Goal: Information Seeking & Learning: Learn about a topic

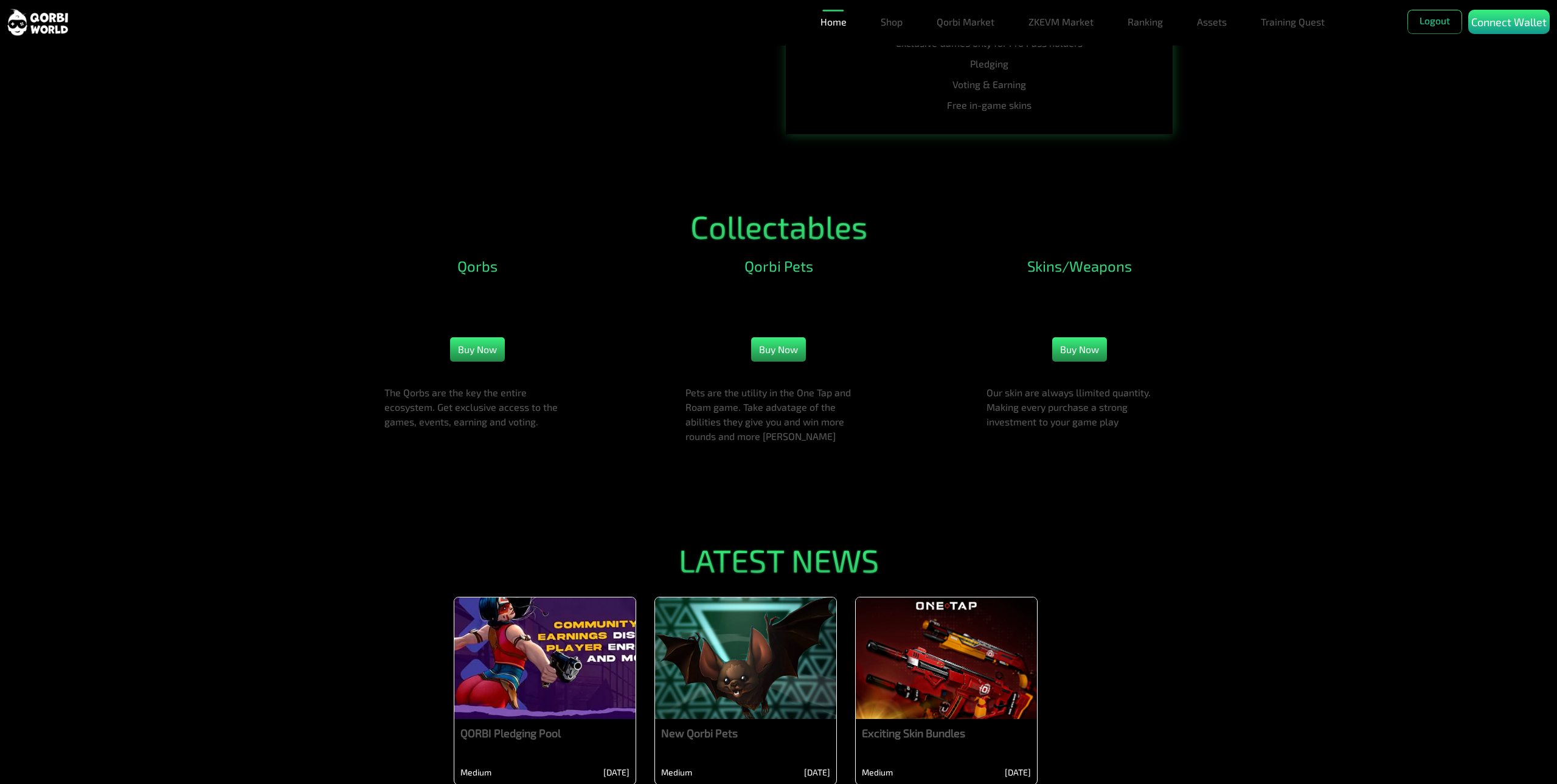
scroll to position [1518, 0]
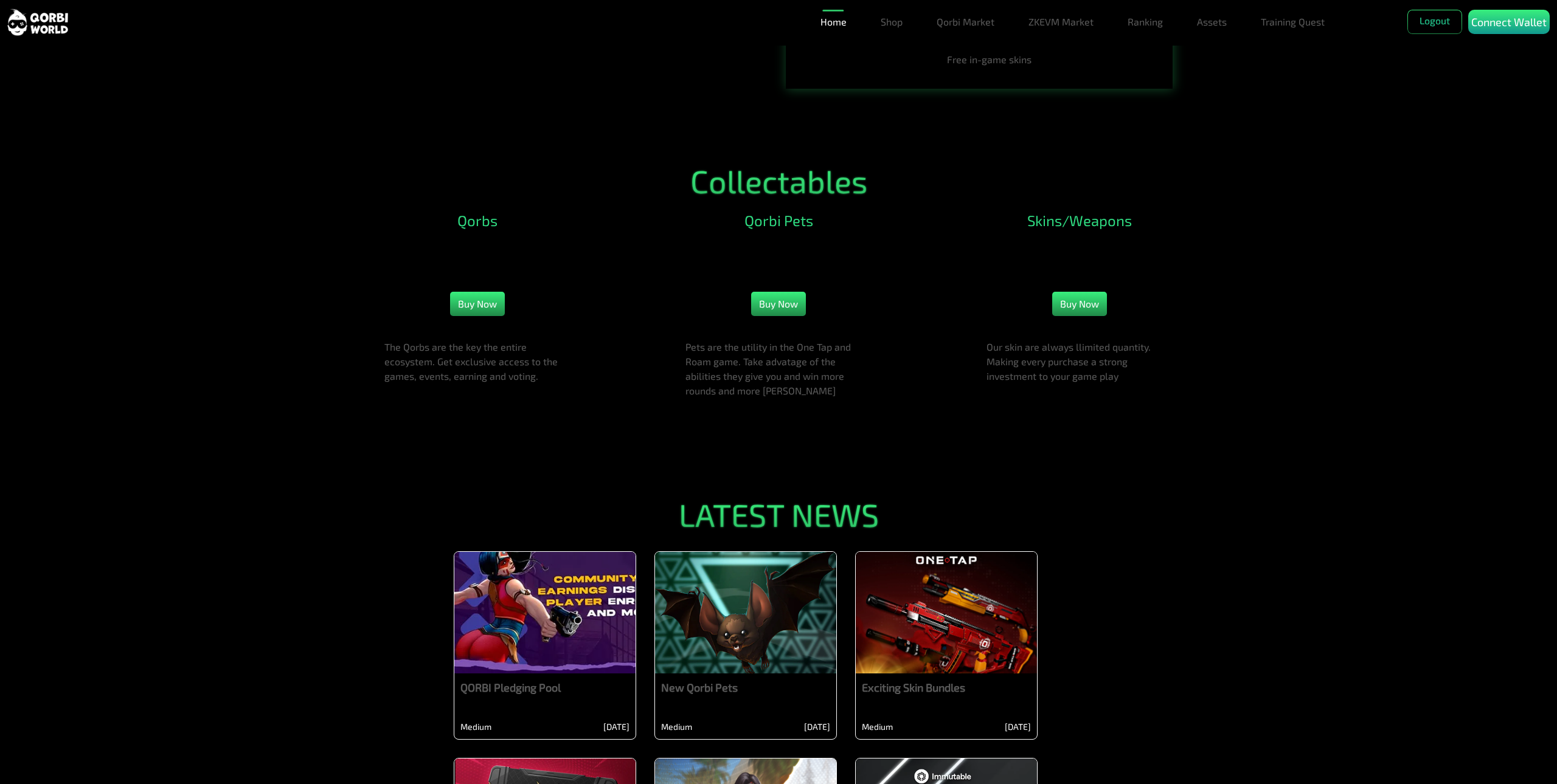
drag, startPoint x: 875, startPoint y: 496, endPoint x: 896, endPoint y: 554, distance: 61.7
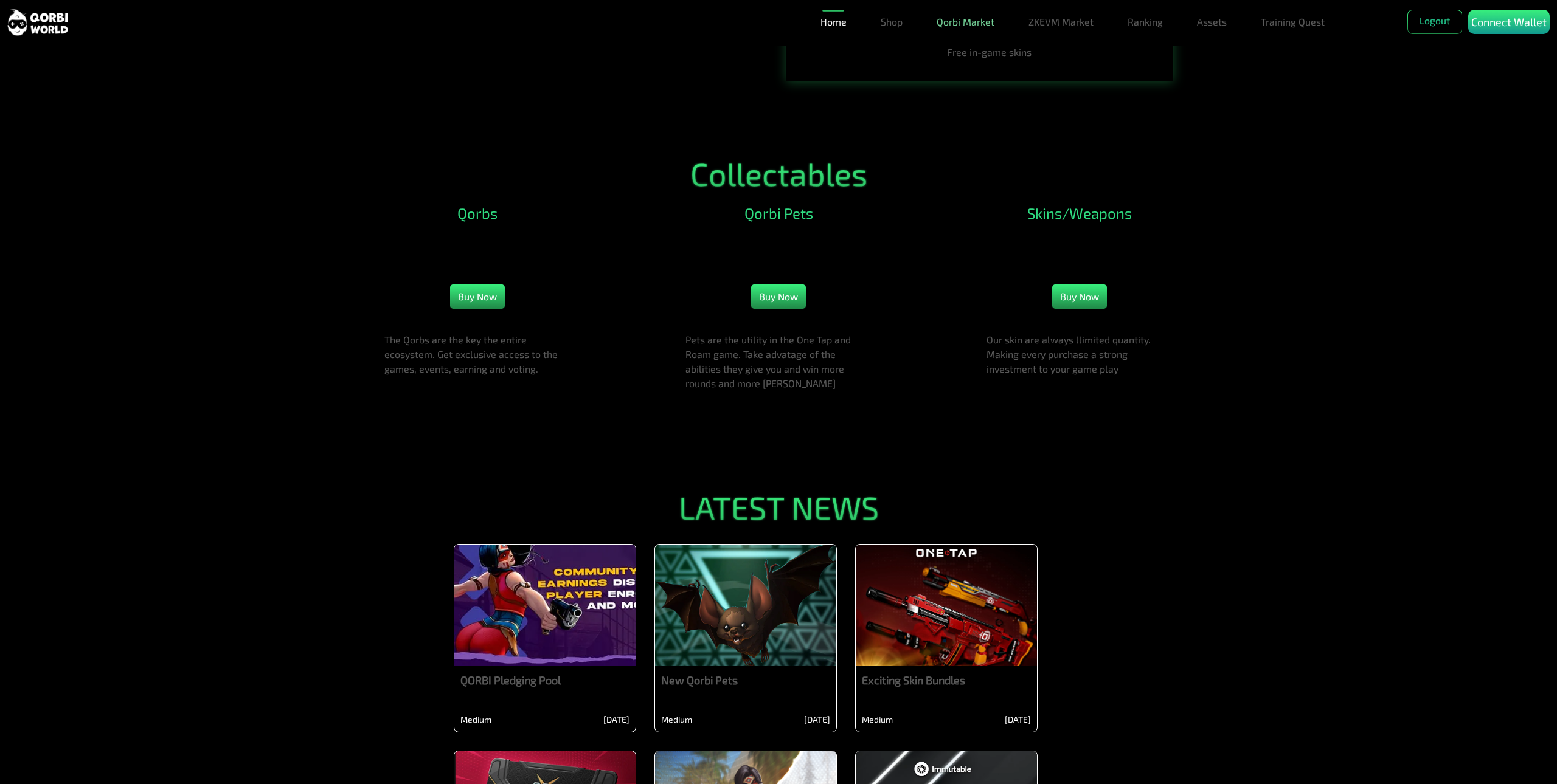
click at [957, 13] on link "Qorbi Market" at bounding box center [966, 22] width 68 height 25
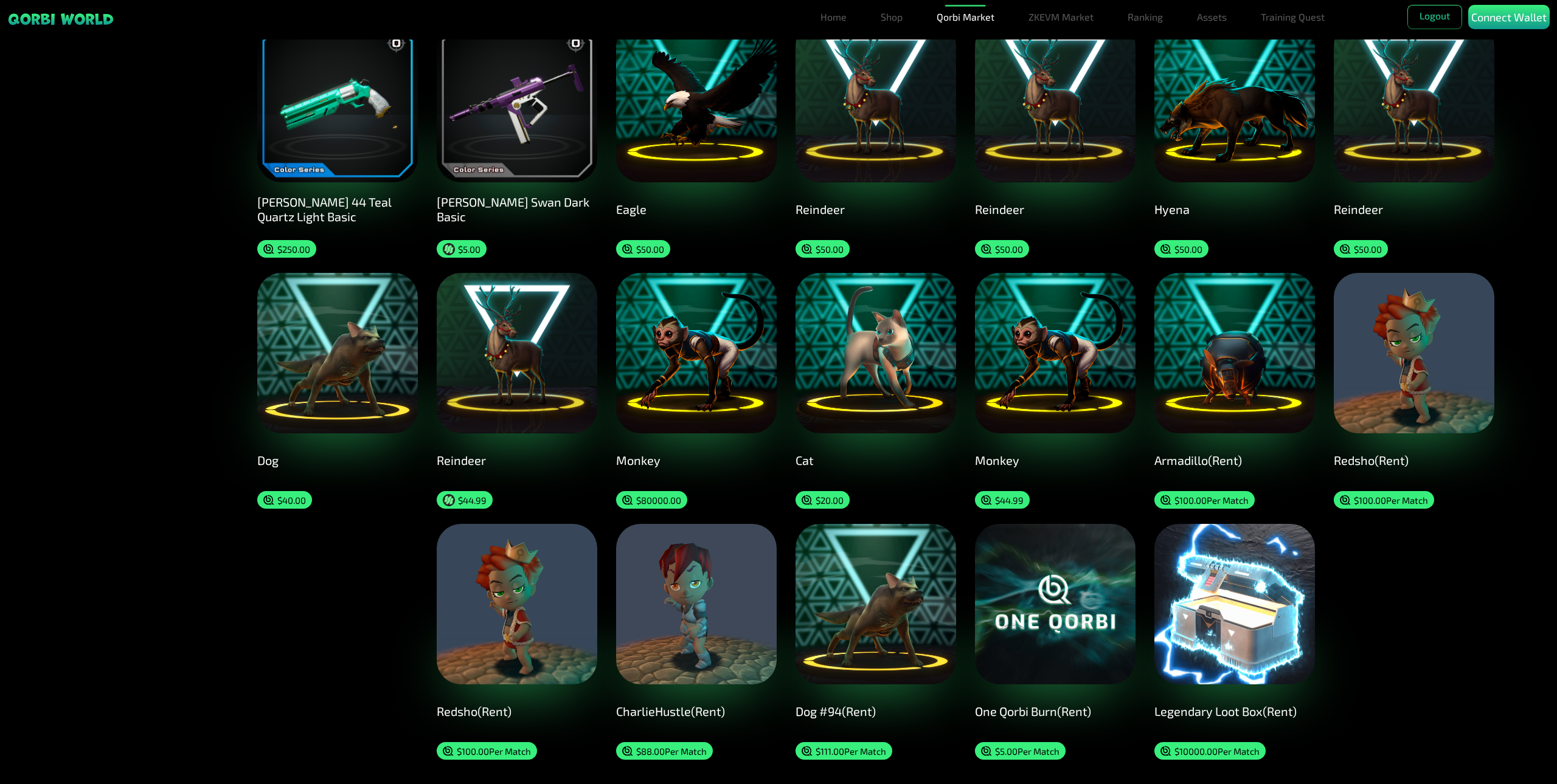
scroll to position [958, 0]
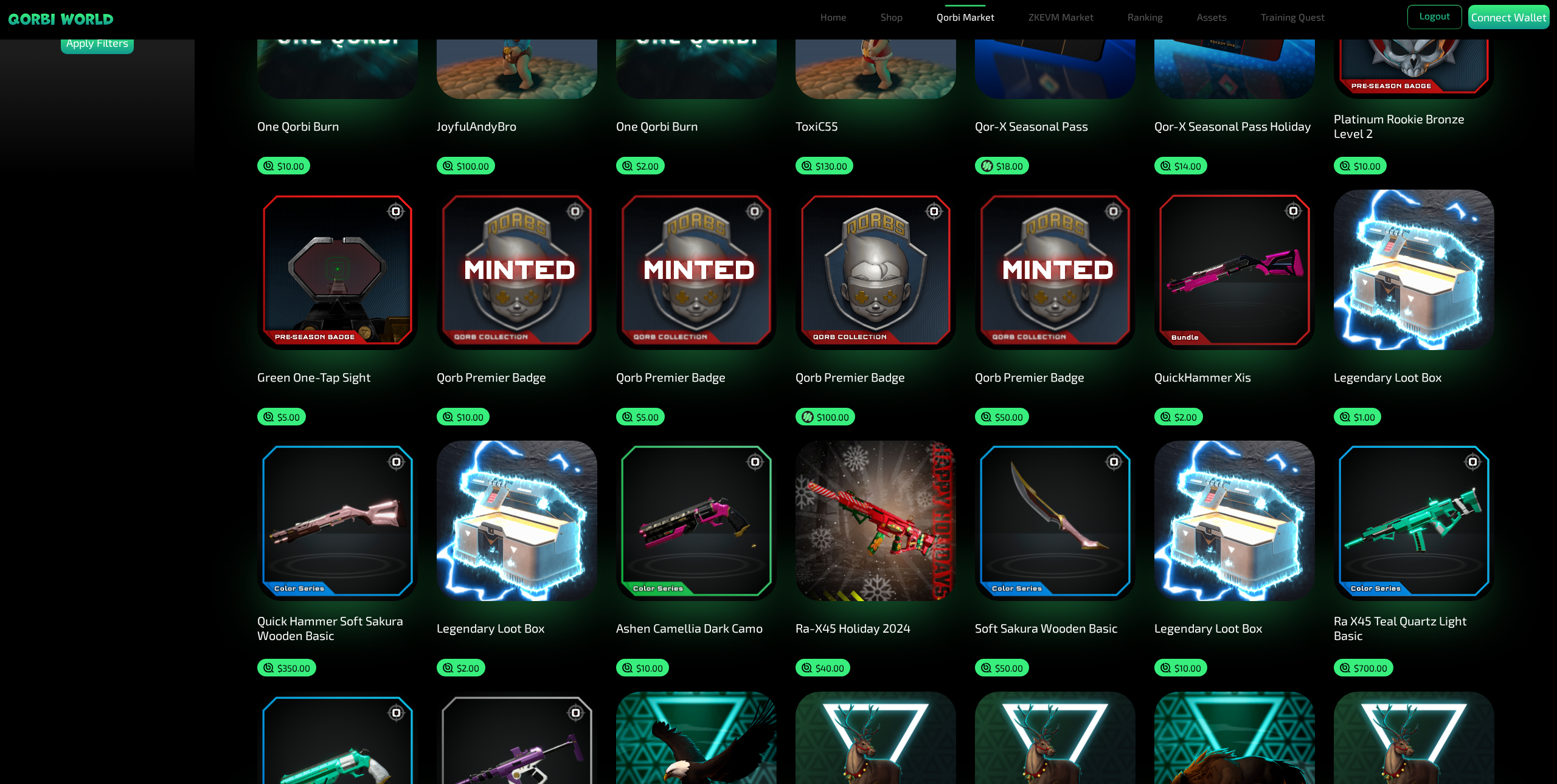
scroll to position [0, 0]
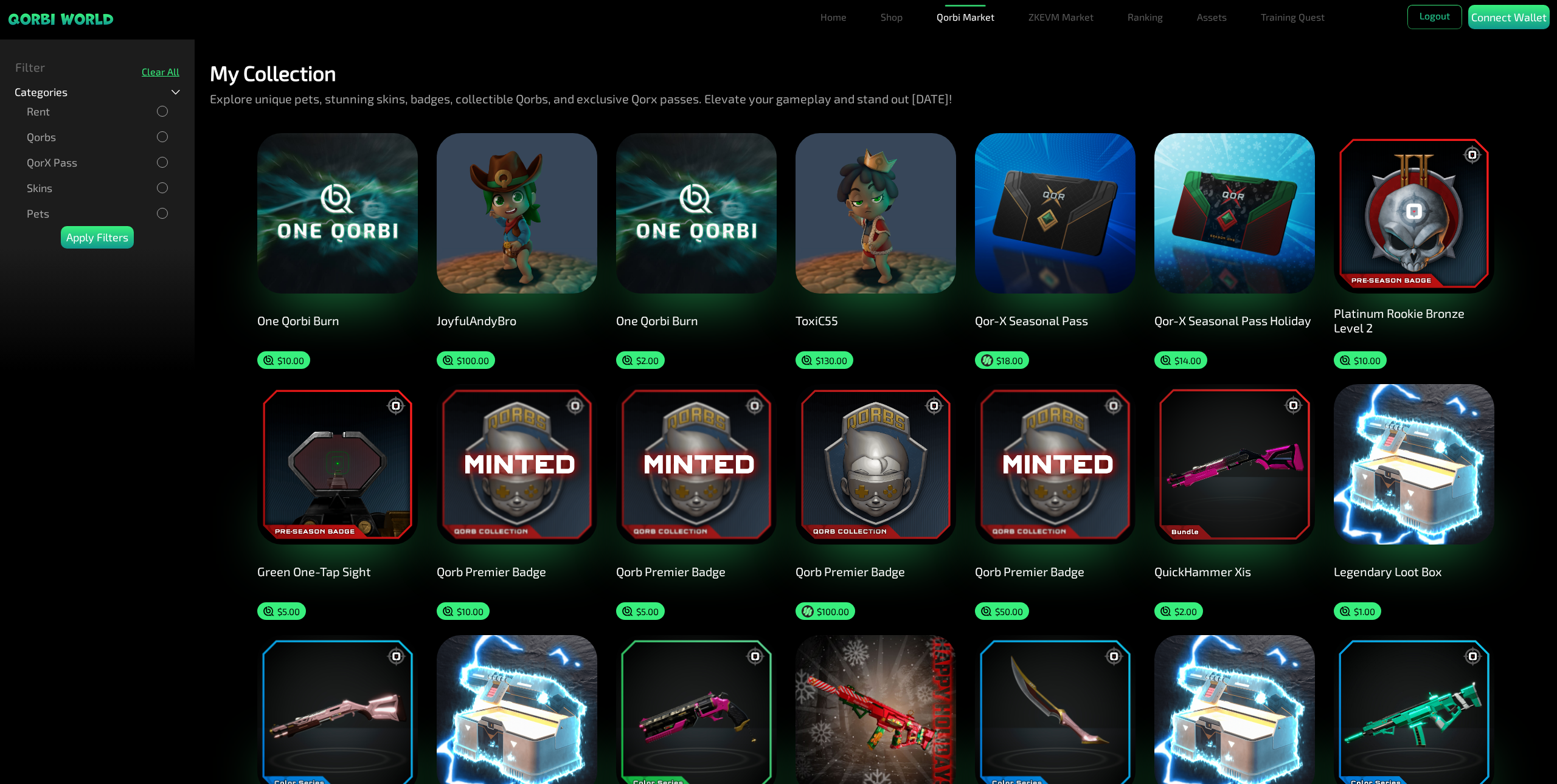
drag, startPoint x: 1364, startPoint y: 660, endPoint x: 962, endPoint y: 110, distance: 681.3
click at [897, 18] on link "Shop" at bounding box center [891, 17] width 31 height 25
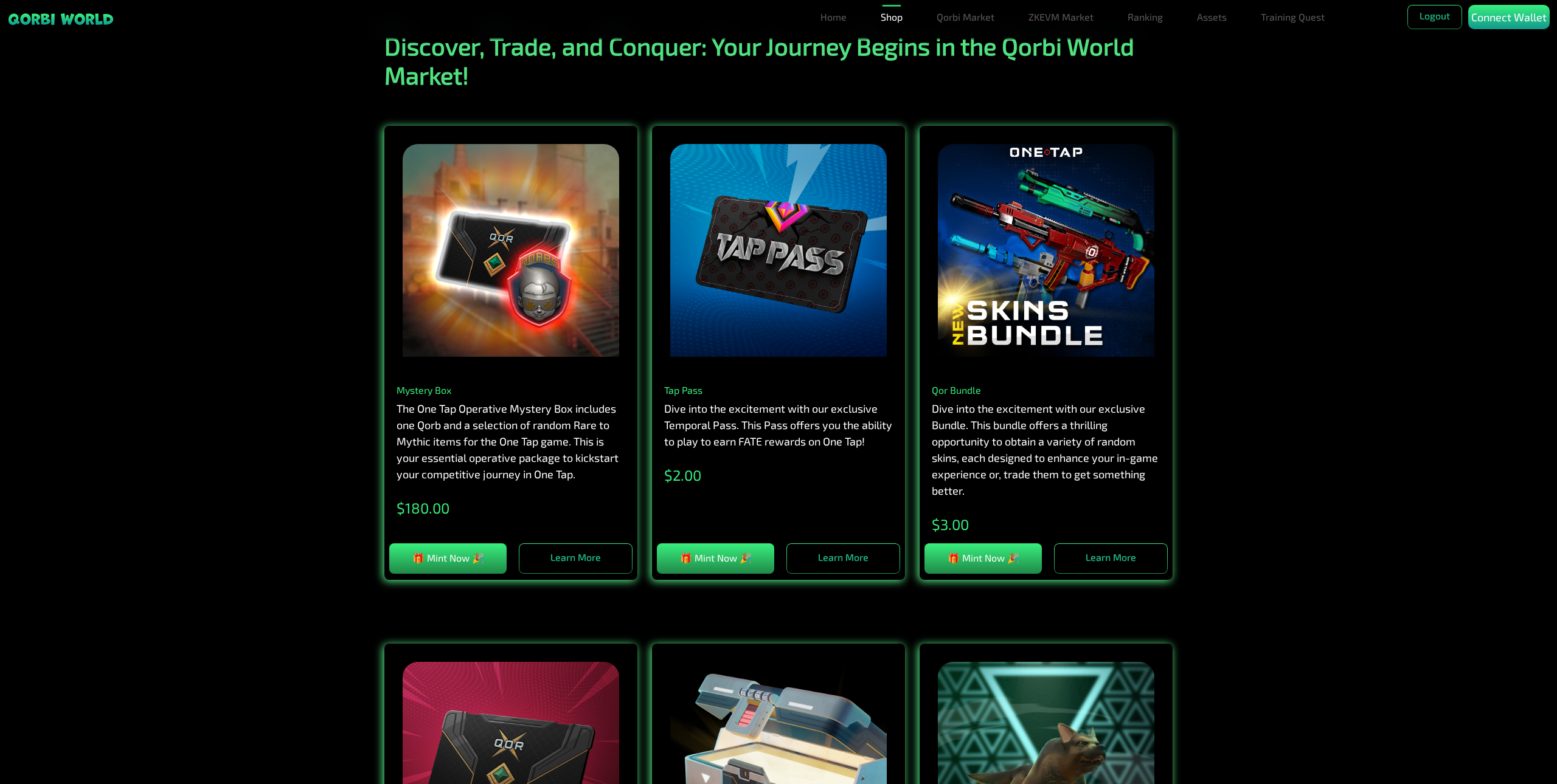
scroll to position [53, 0]
drag, startPoint x: 1215, startPoint y: 283, endPoint x: 1225, endPoint y: 311, distance: 29.7
click at [1156, 6] on link "Ranking" at bounding box center [1145, 17] width 45 height 25
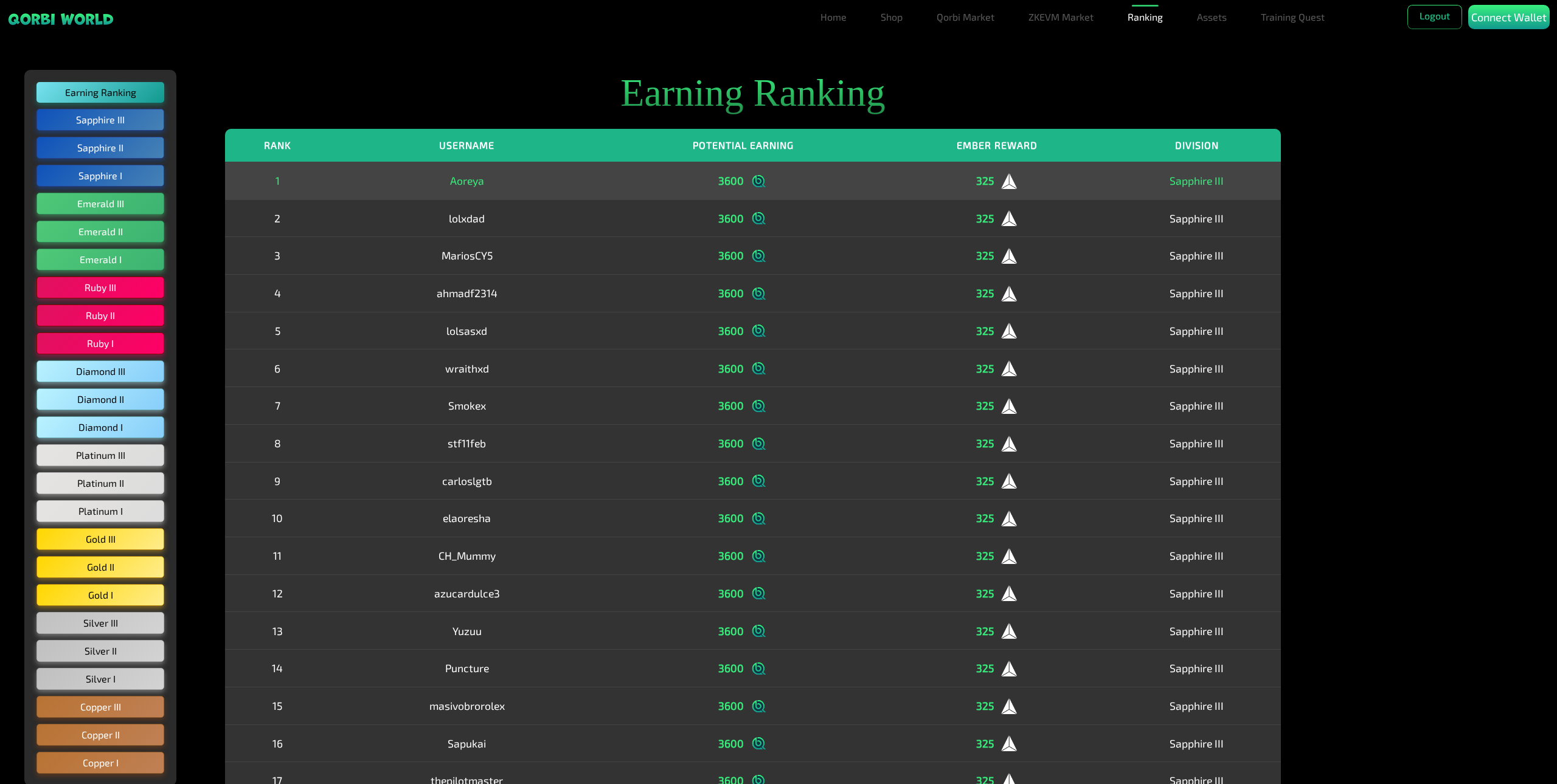
scroll to position [13, 0]
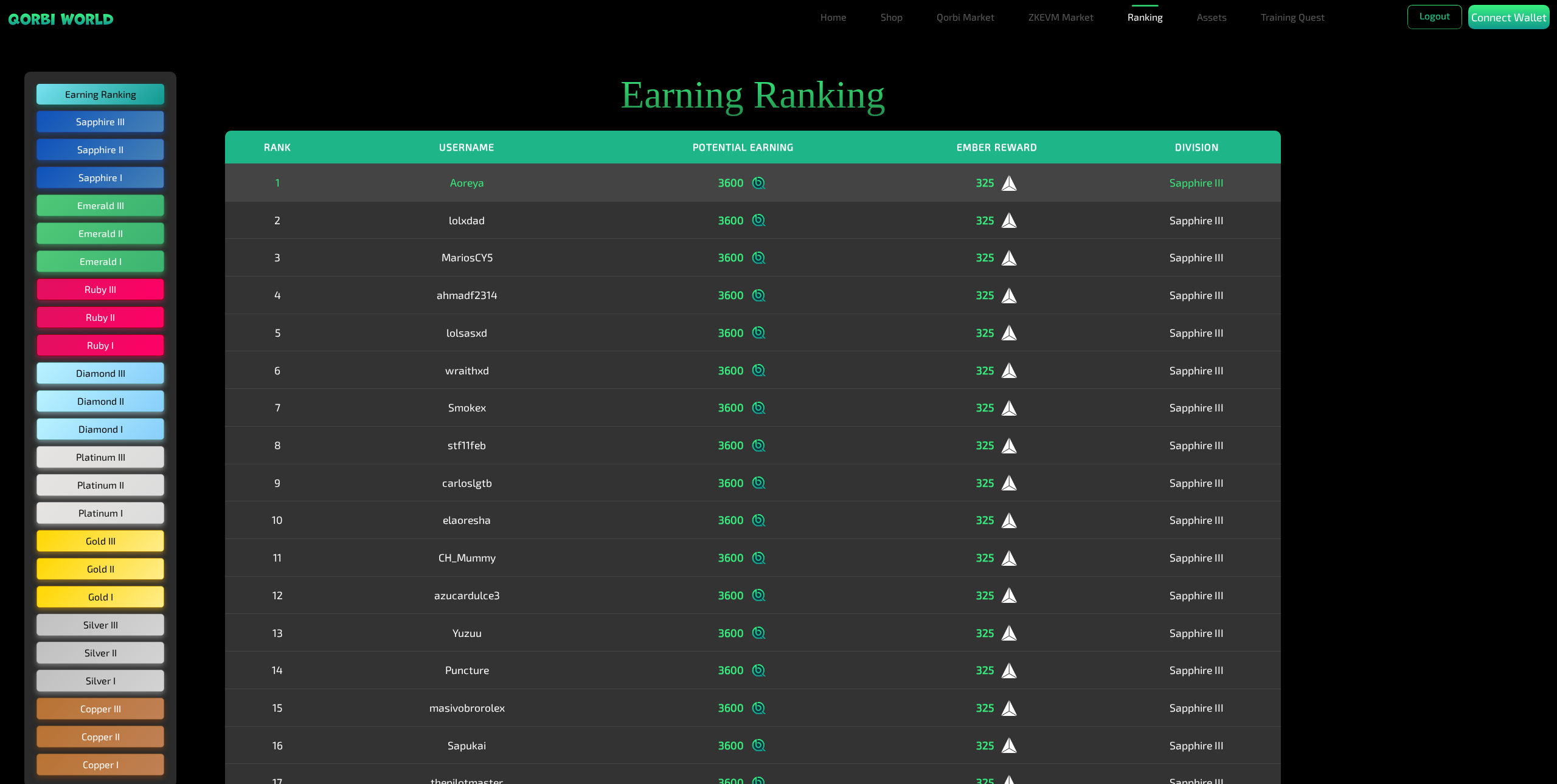
drag, startPoint x: 650, startPoint y: 174, endPoint x: 655, endPoint y: 162, distance: 13.0
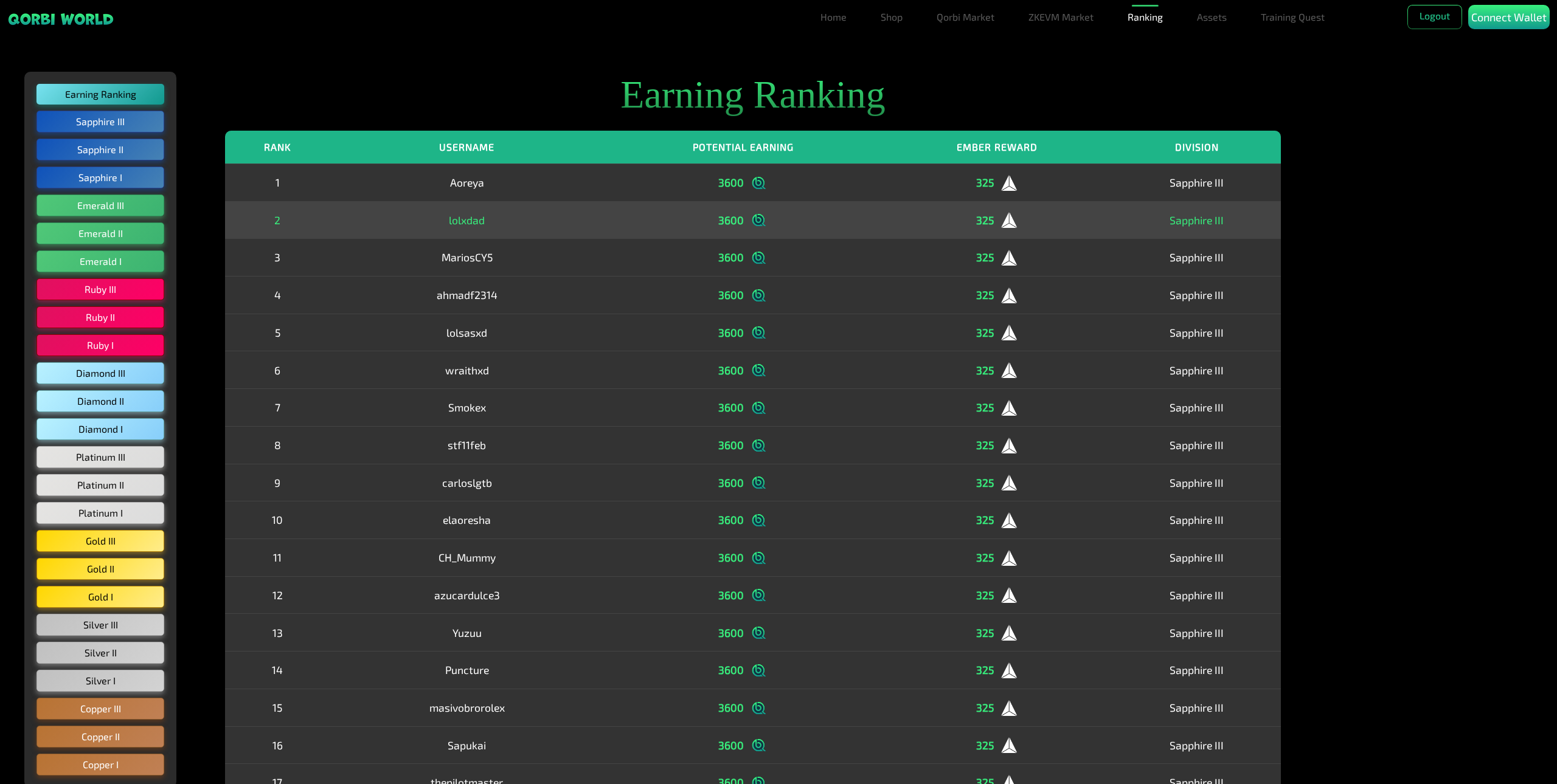
scroll to position [0, 0]
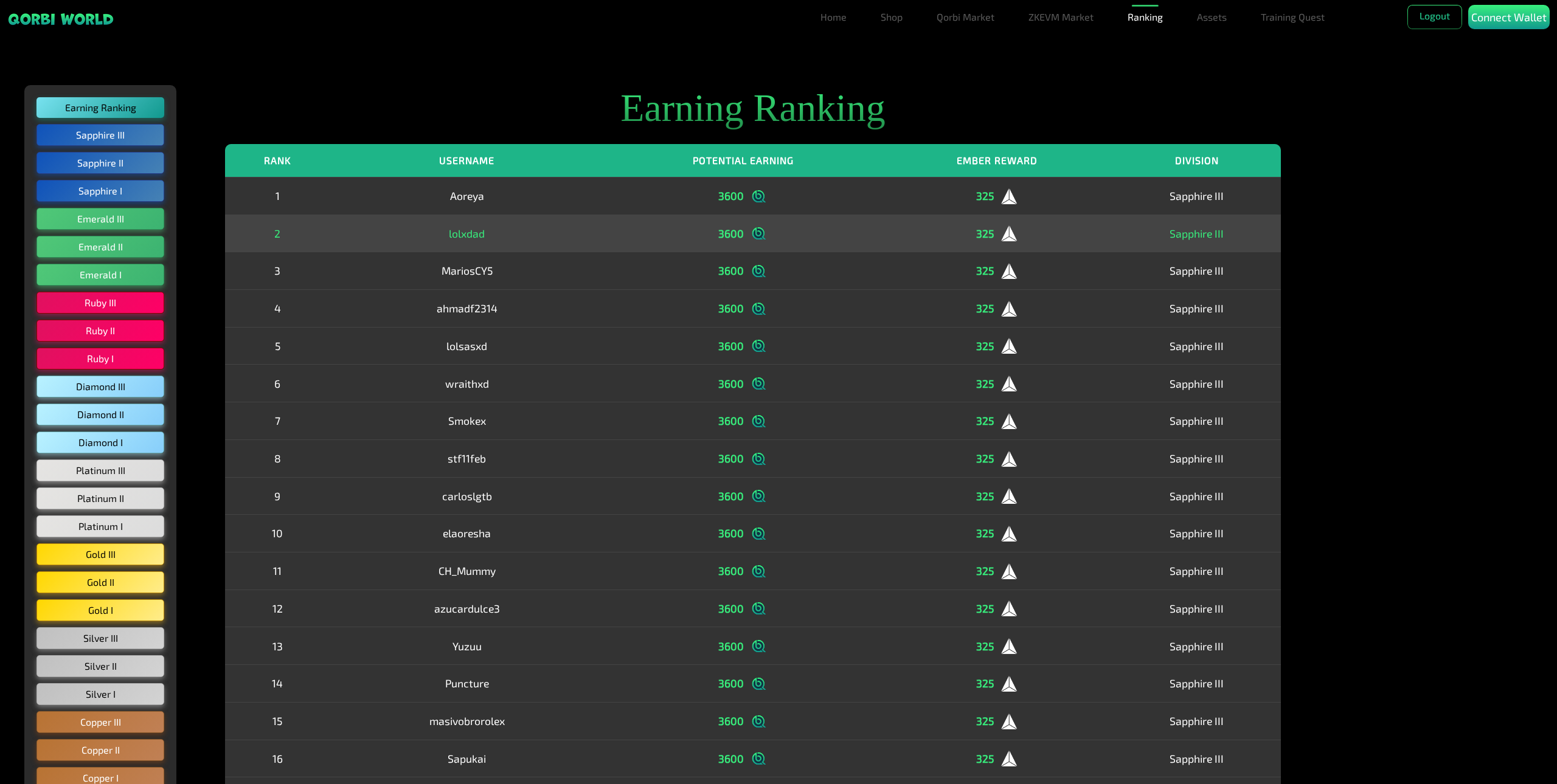
drag, startPoint x: 1230, startPoint y: 306, endPoint x: 998, endPoint y: 233, distance: 243.2
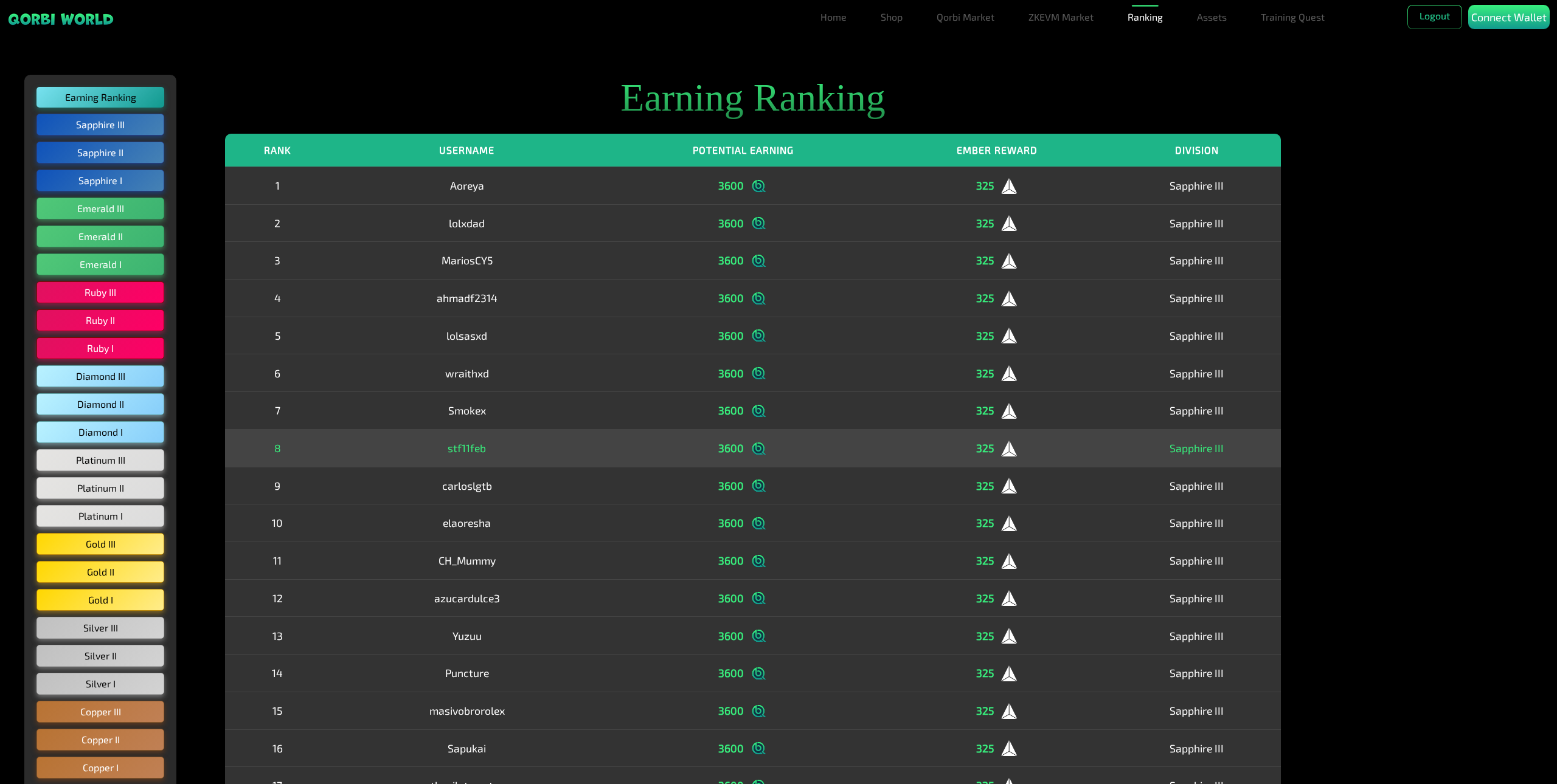
scroll to position [37, 0]
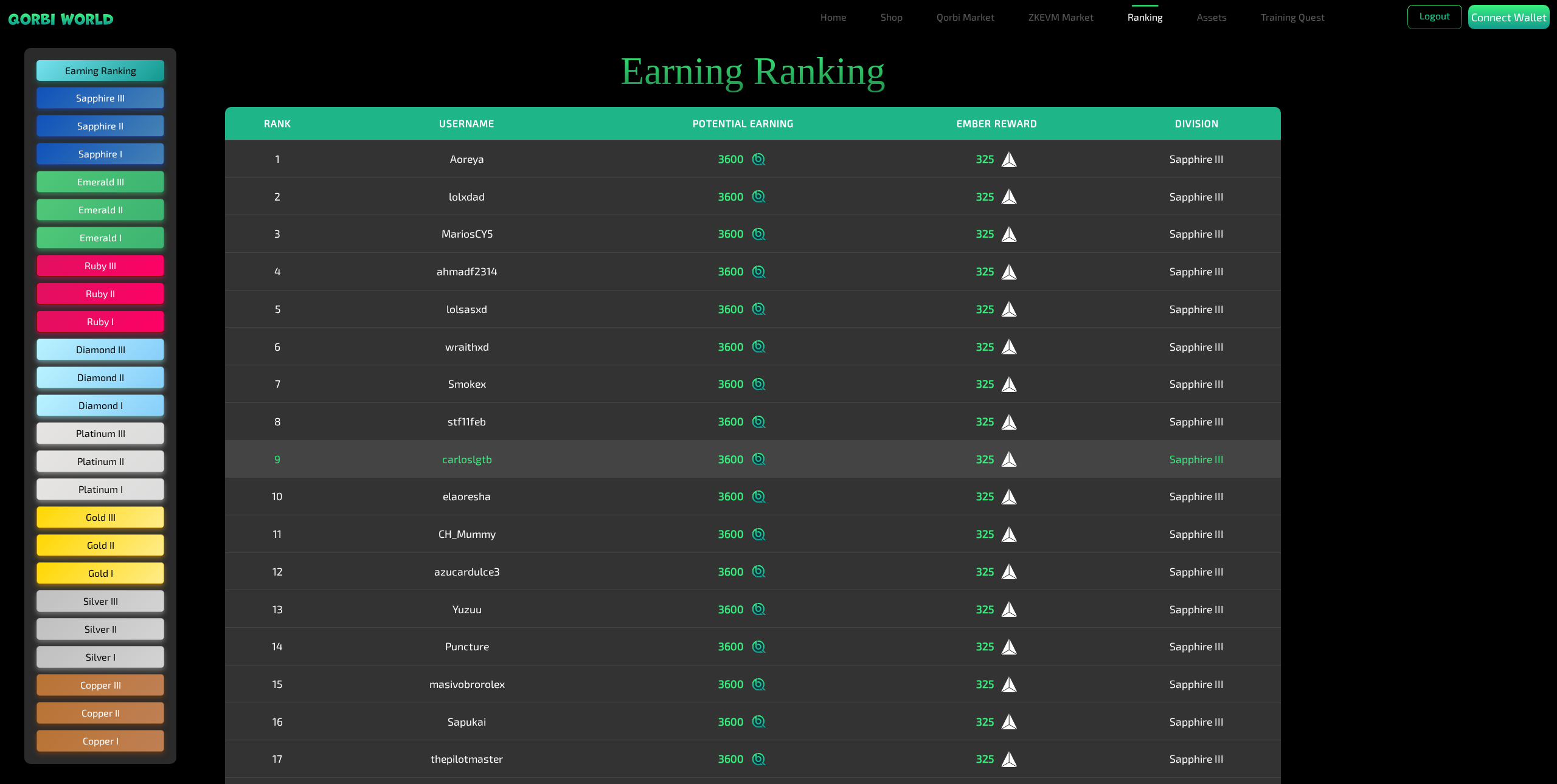
drag, startPoint x: 520, startPoint y: 420, endPoint x: 544, endPoint y: 463, distance: 49.2
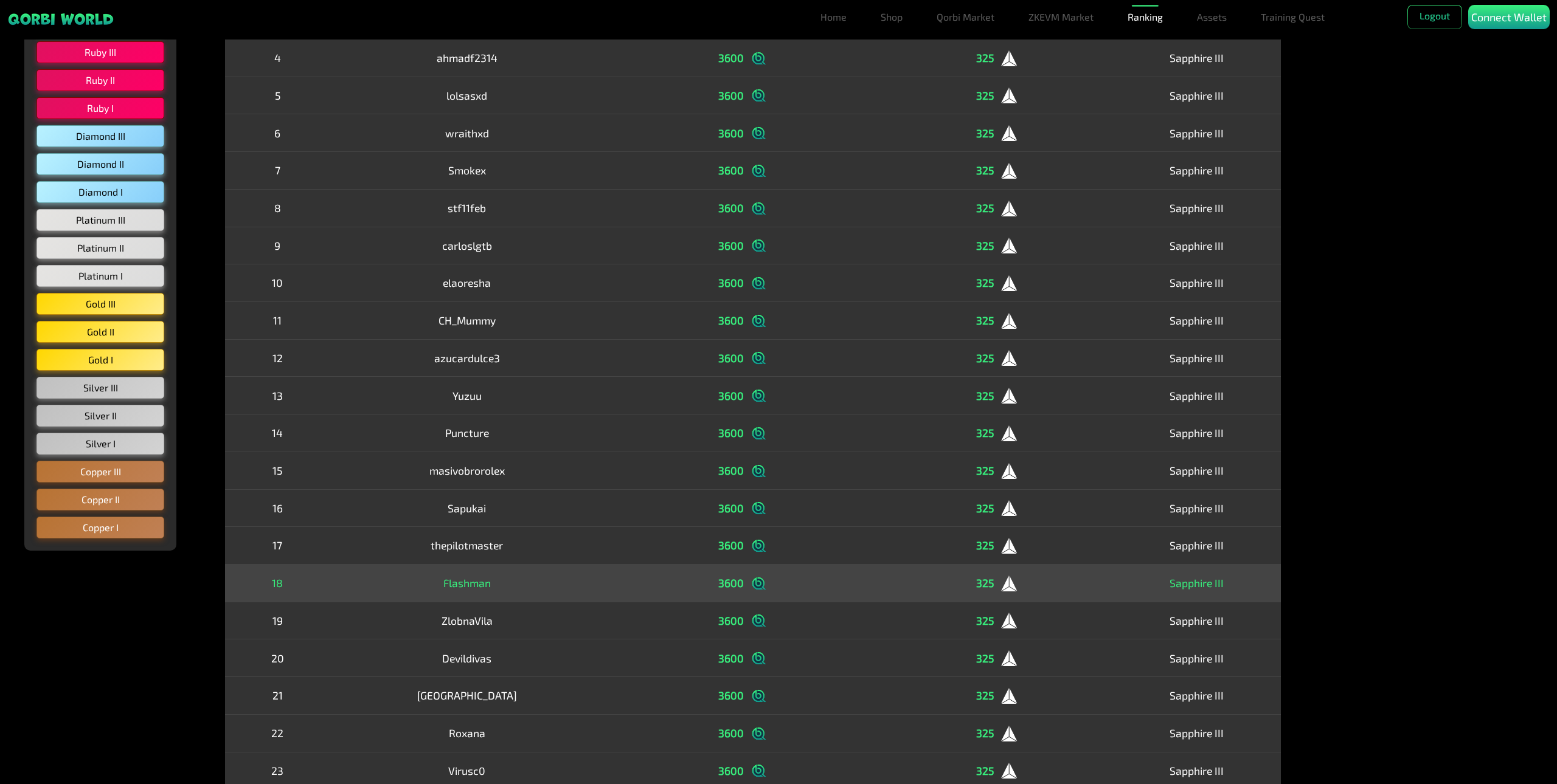
scroll to position [272, 0]
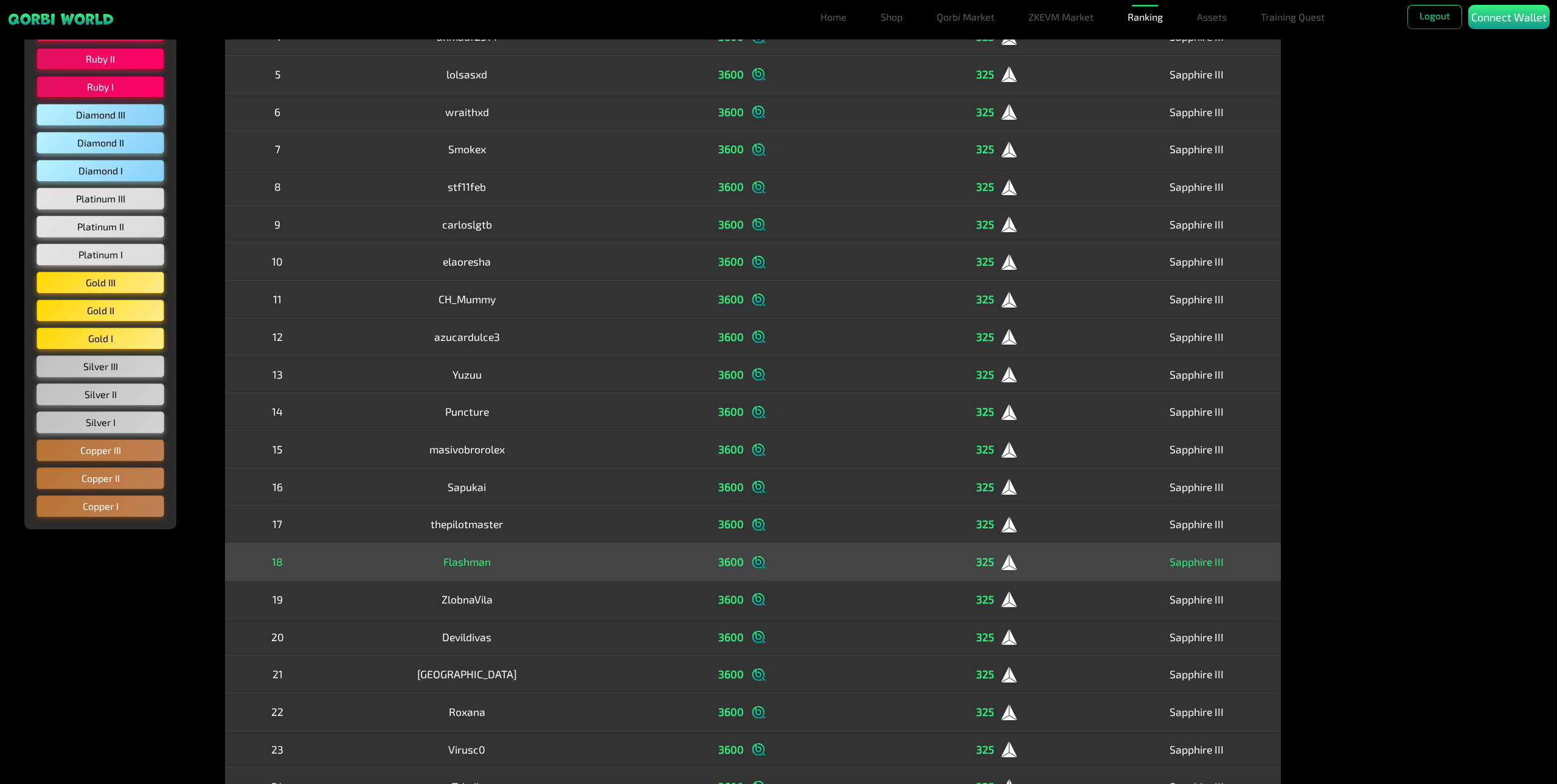
drag, startPoint x: 539, startPoint y: 558, endPoint x: 543, endPoint y: 599, distance: 41.2
drag, startPoint x: 438, startPoint y: 560, endPoint x: 690, endPoint y: 576, distance: 252.5
click at [690, 576] on tr "18 Flashman 3600 325 Sapphire III" at bounding box center [753, 562] width 1056 height 38
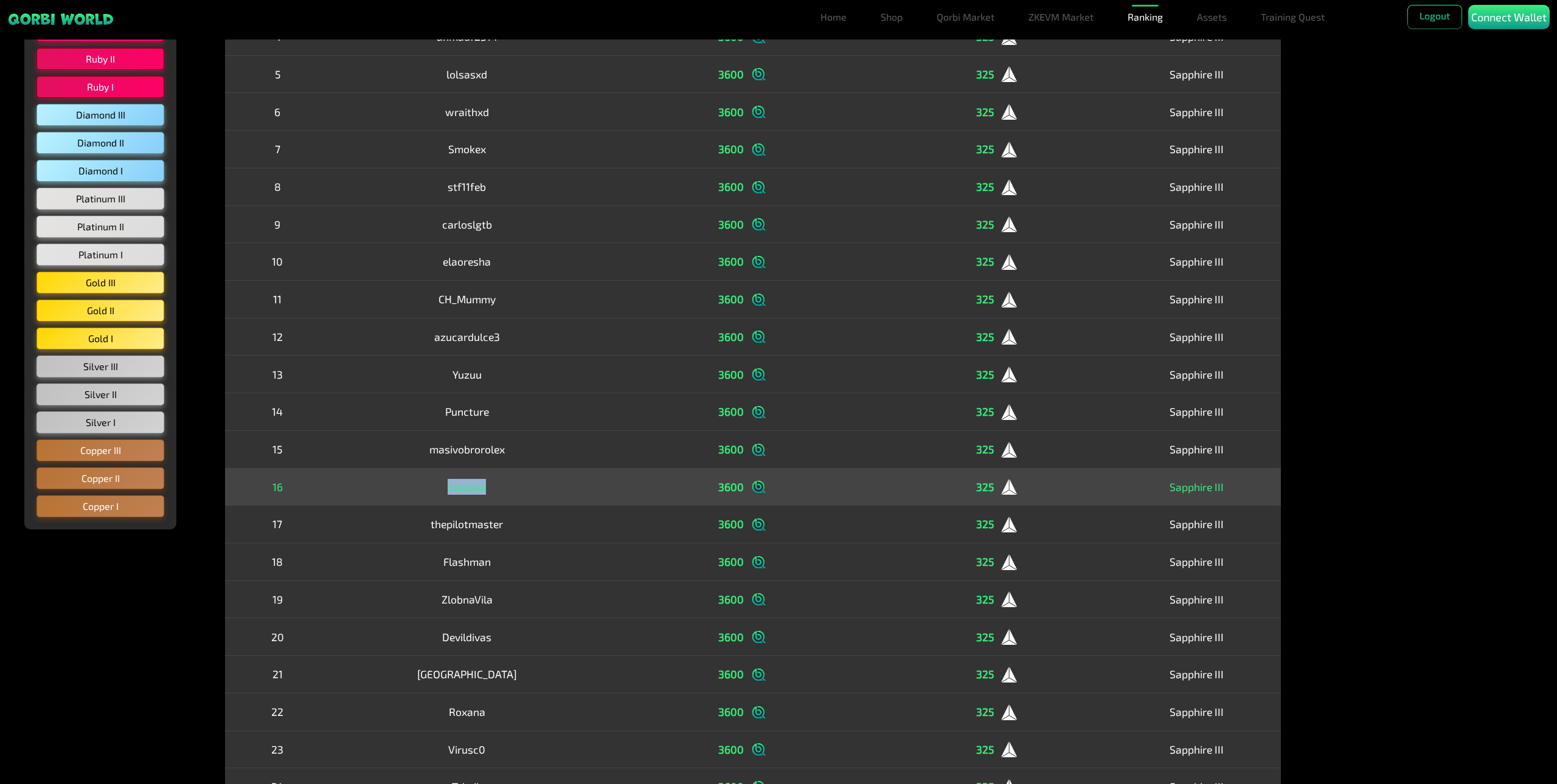
drag, startPoint x: 372, startPoint y: 478, endPoint x: 491, endPoint y: 478, distance: 119.0
click at [491, 478] on td "Sapukai" at bounding box center [467, 487] width 274 height 38
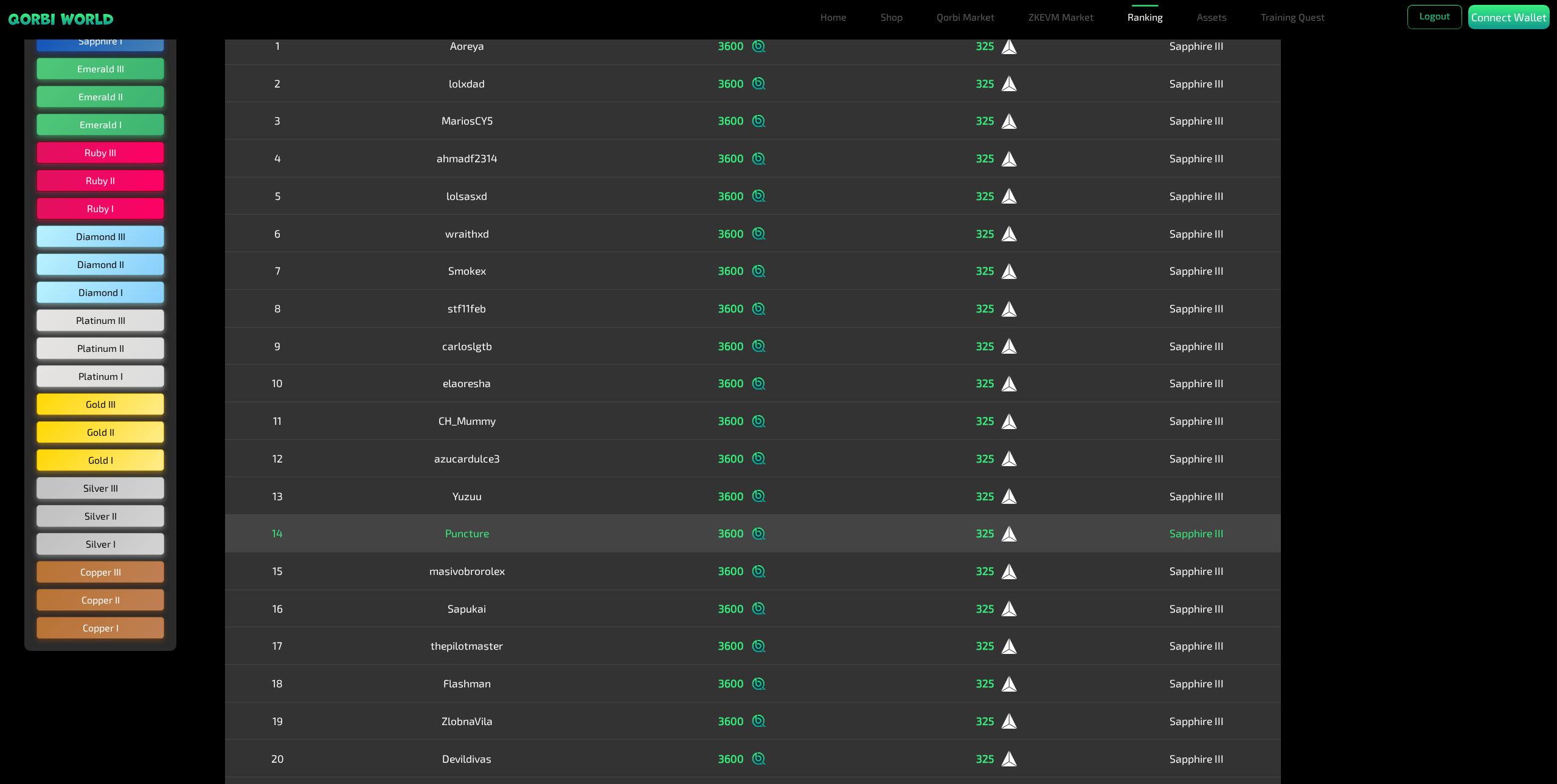
scroll to position [148, 0]
drag, startPoint x: 452, startPoint y: 546, endPoint x: 486, endPoint y: 526, distance: 39.4
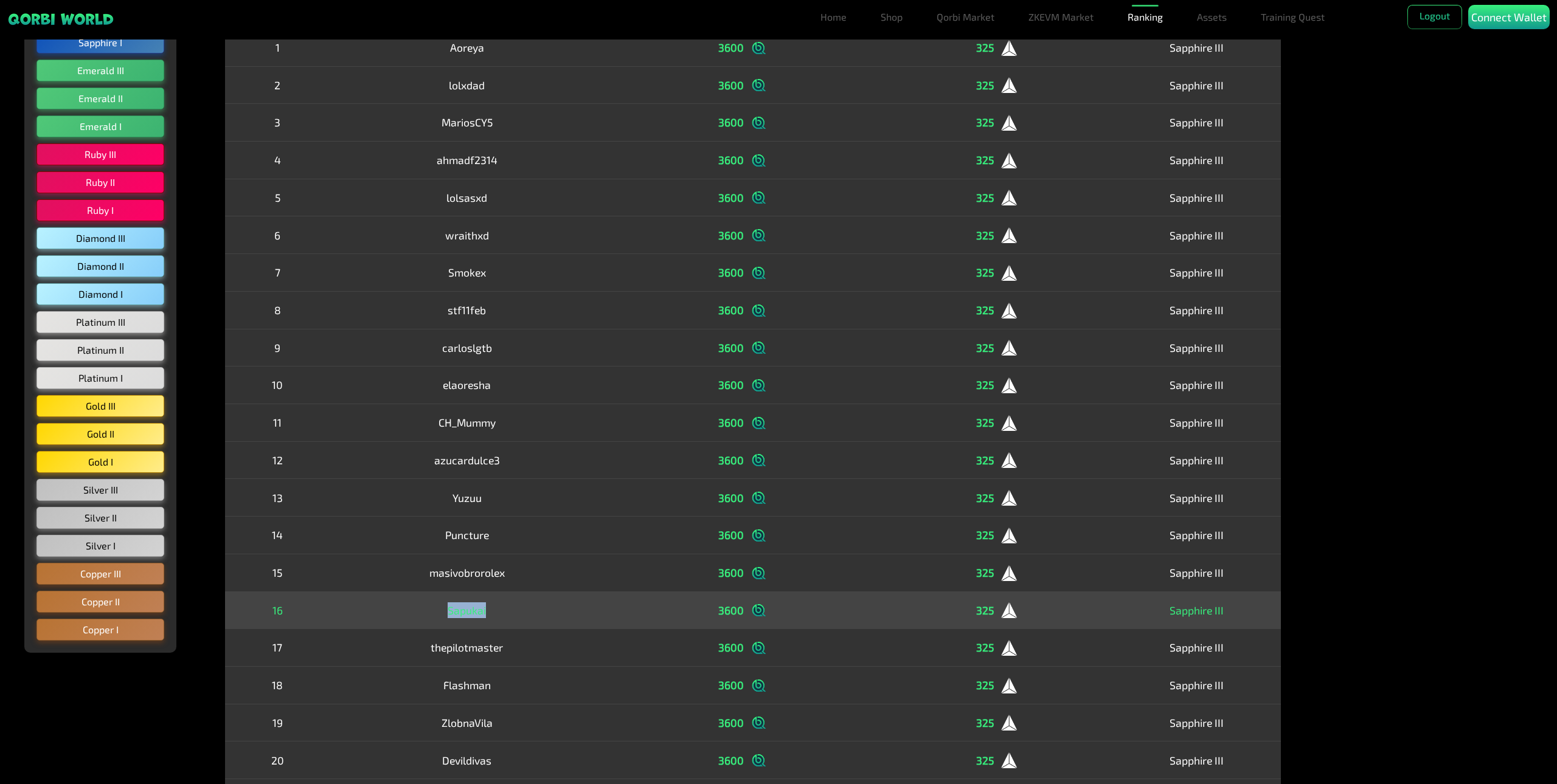
drag, startPoint x: 485, startPoint y: 616, endPoint x: 523, endPoint y: 621, distance: 38.3
click at [515, 619] on td "Sapukai" at bounding box center [467, 610] width 274 height 38
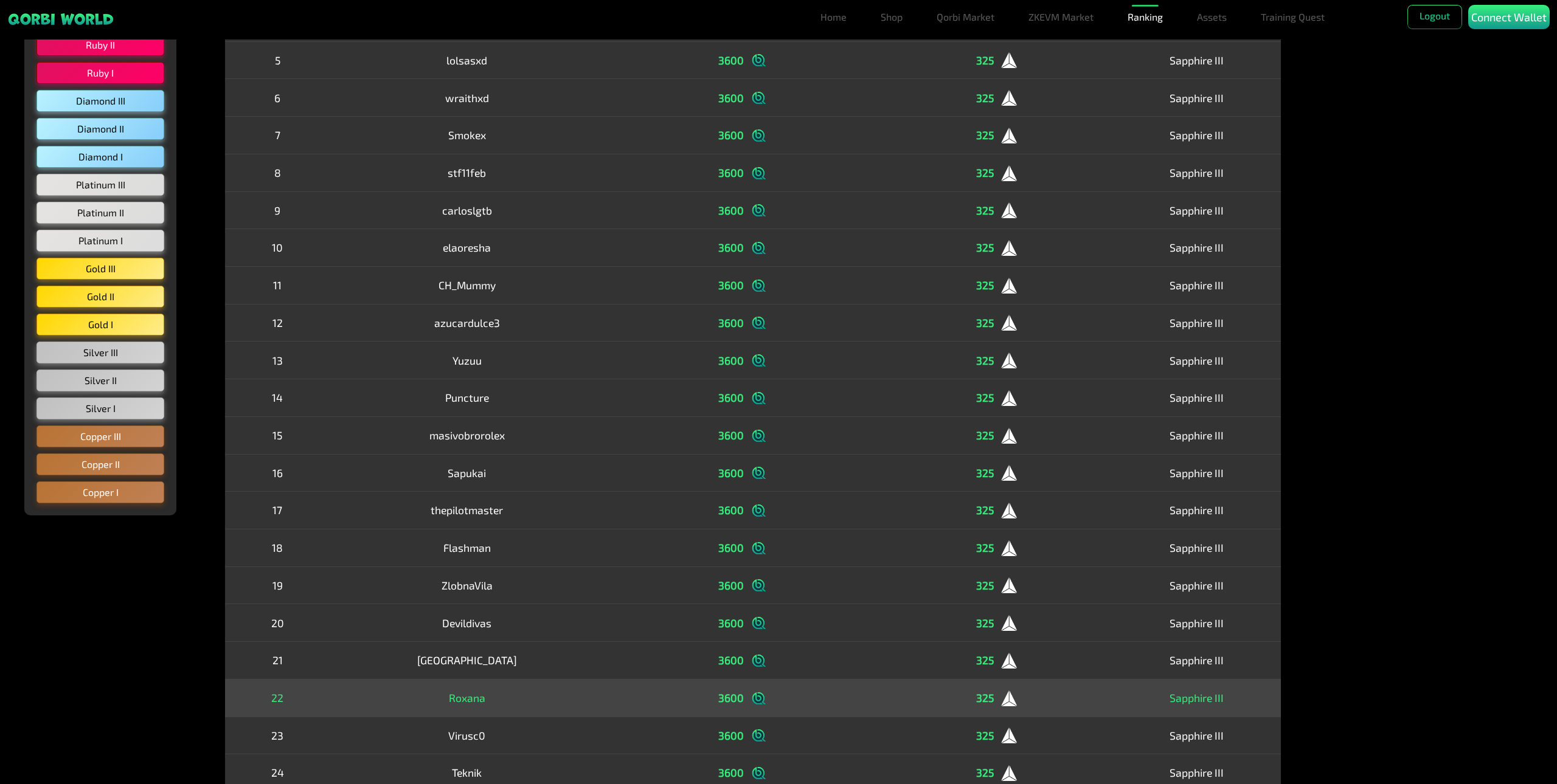
scroll to position [295, 0]
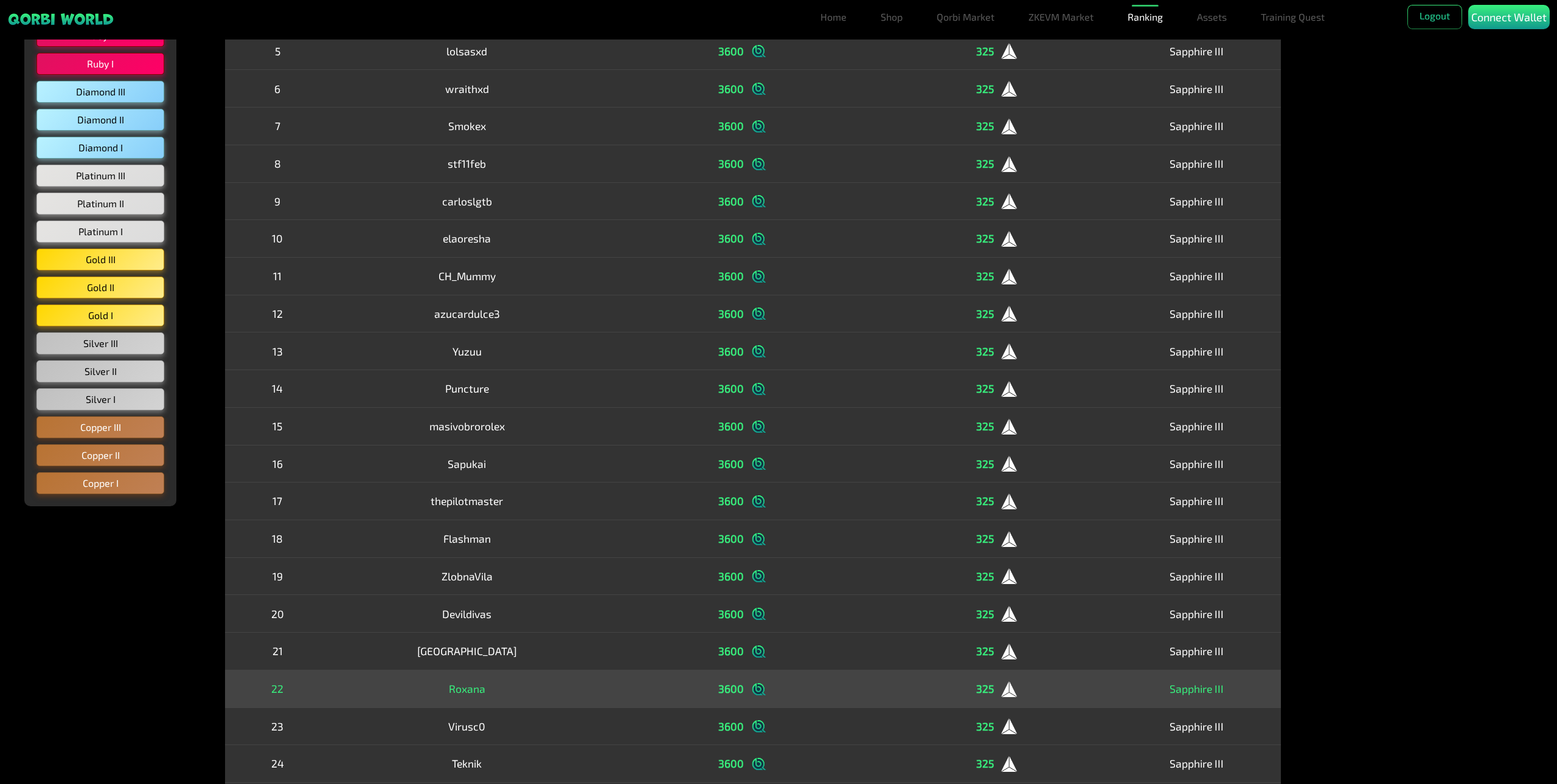
drag, startPoint x: 567, startPoint y: 661, endPoint x: 585, endPoint y: 686, distance: 30.8
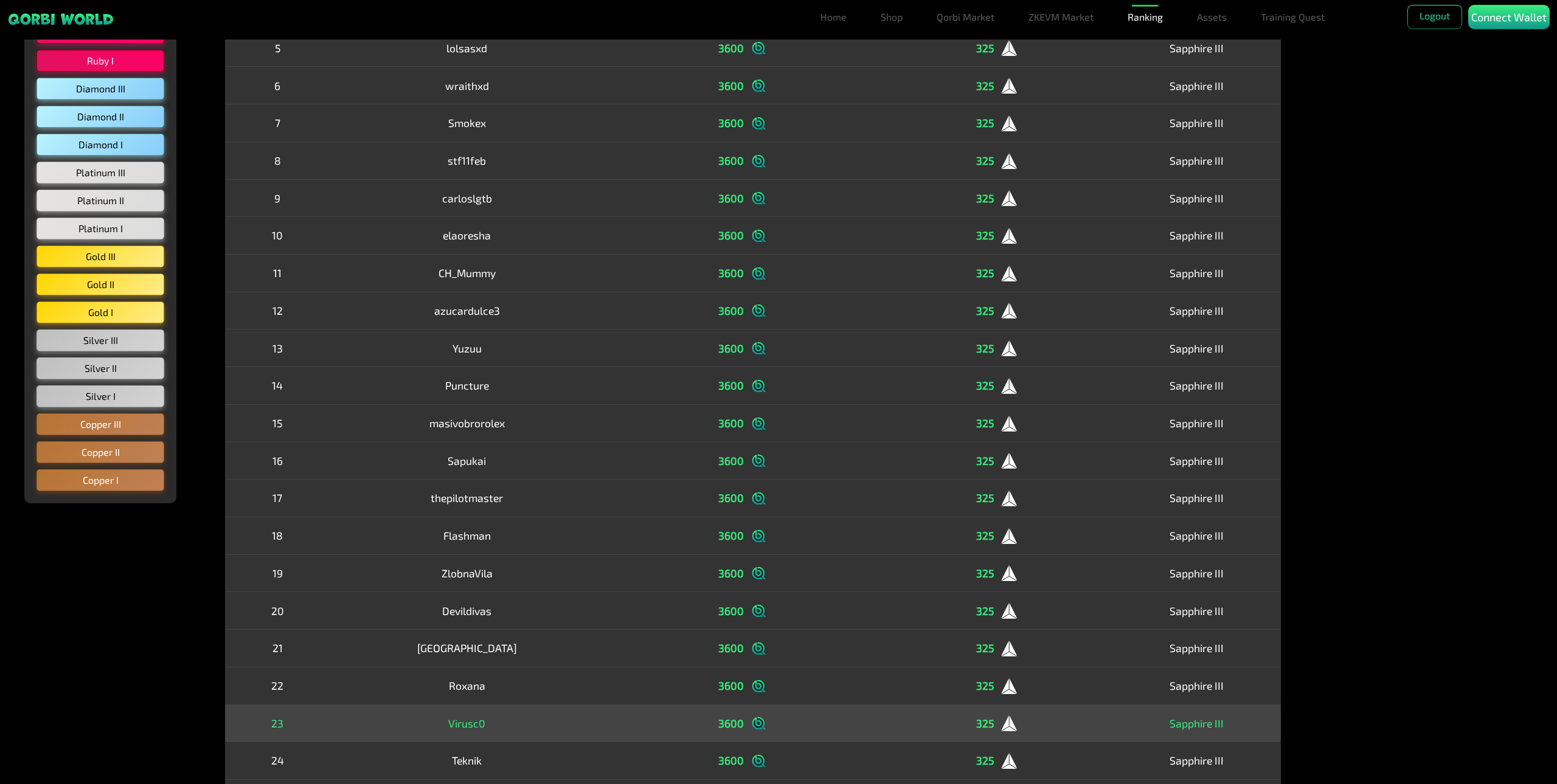
drag, startPoint x: 523, startPoint y: 695, endPoint x: 517, endPoint y: 709, distance: 15.2
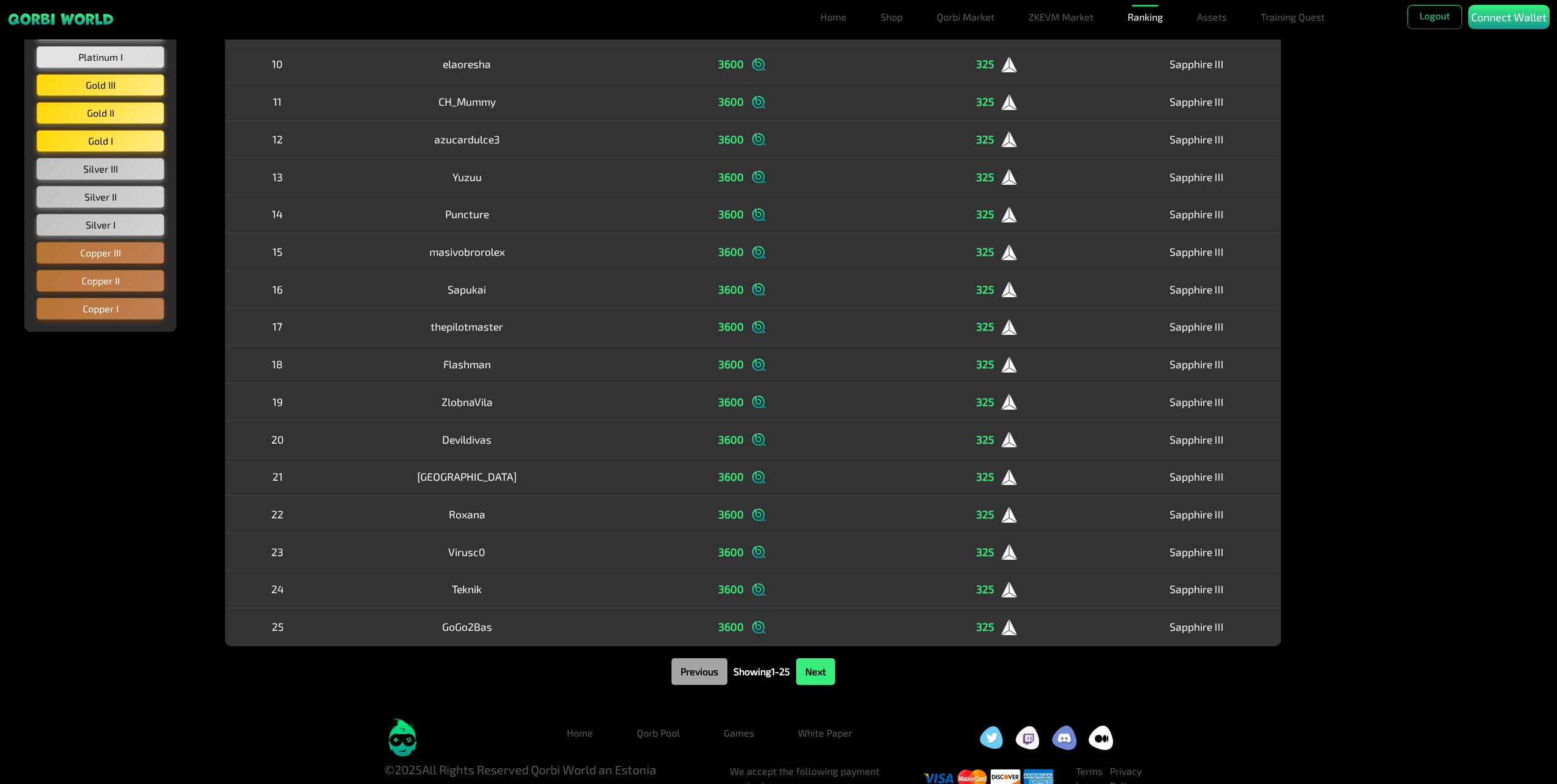
scroll to position [480, 0]
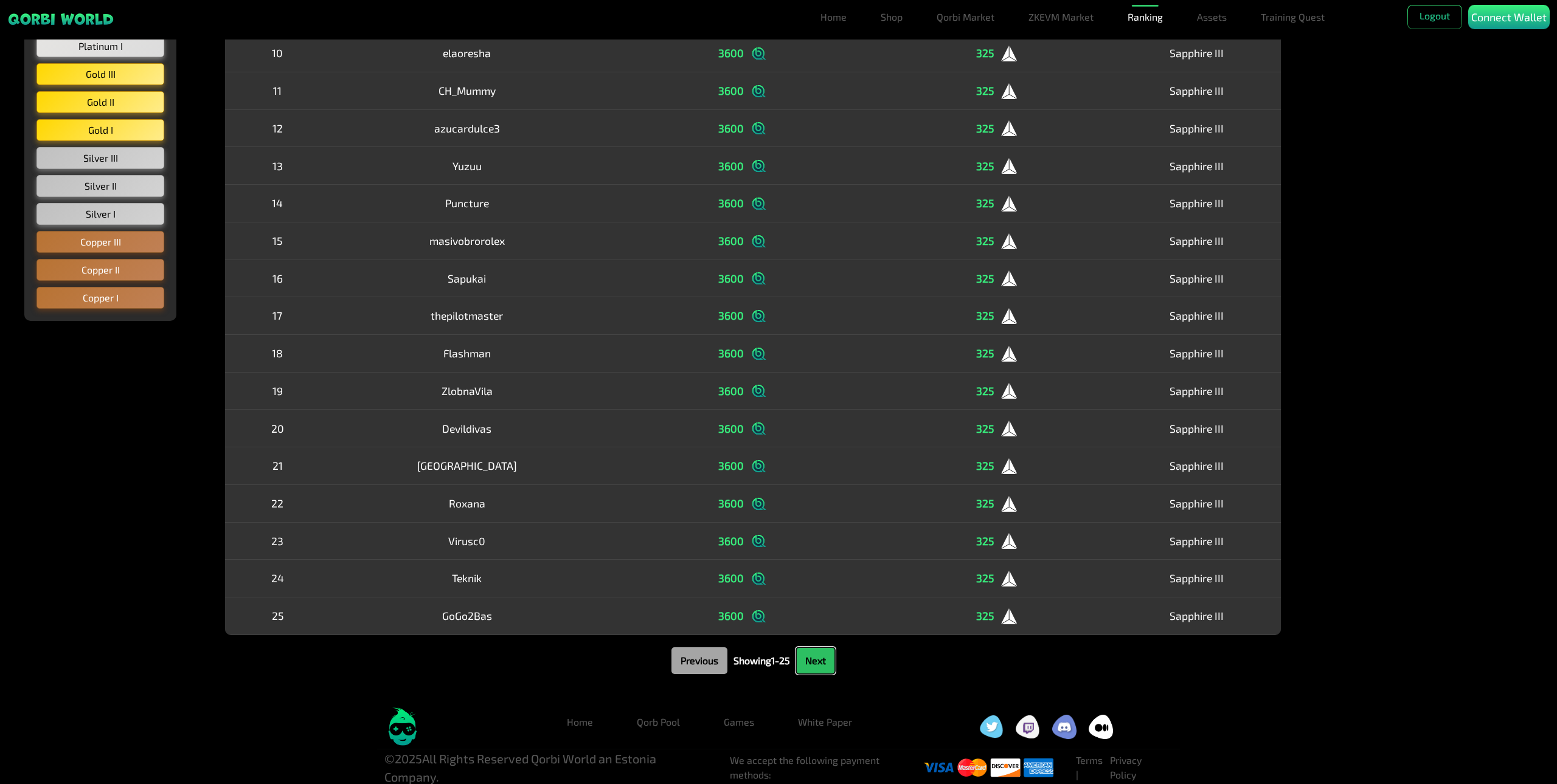
click at [813, 668] on button "Next" at bounding box center [816, 661] width 39 height 27
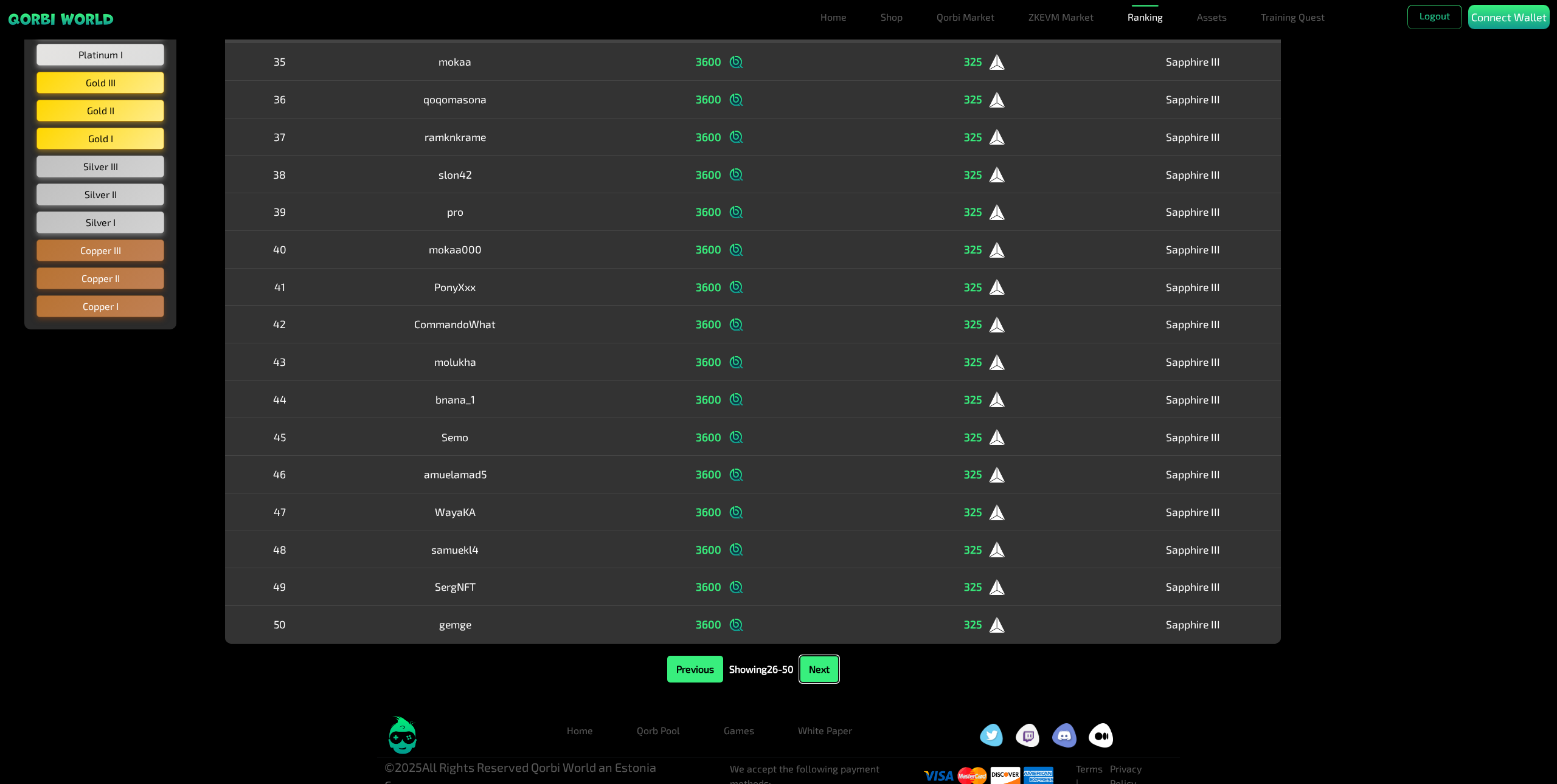
scroll to position [0, 0]
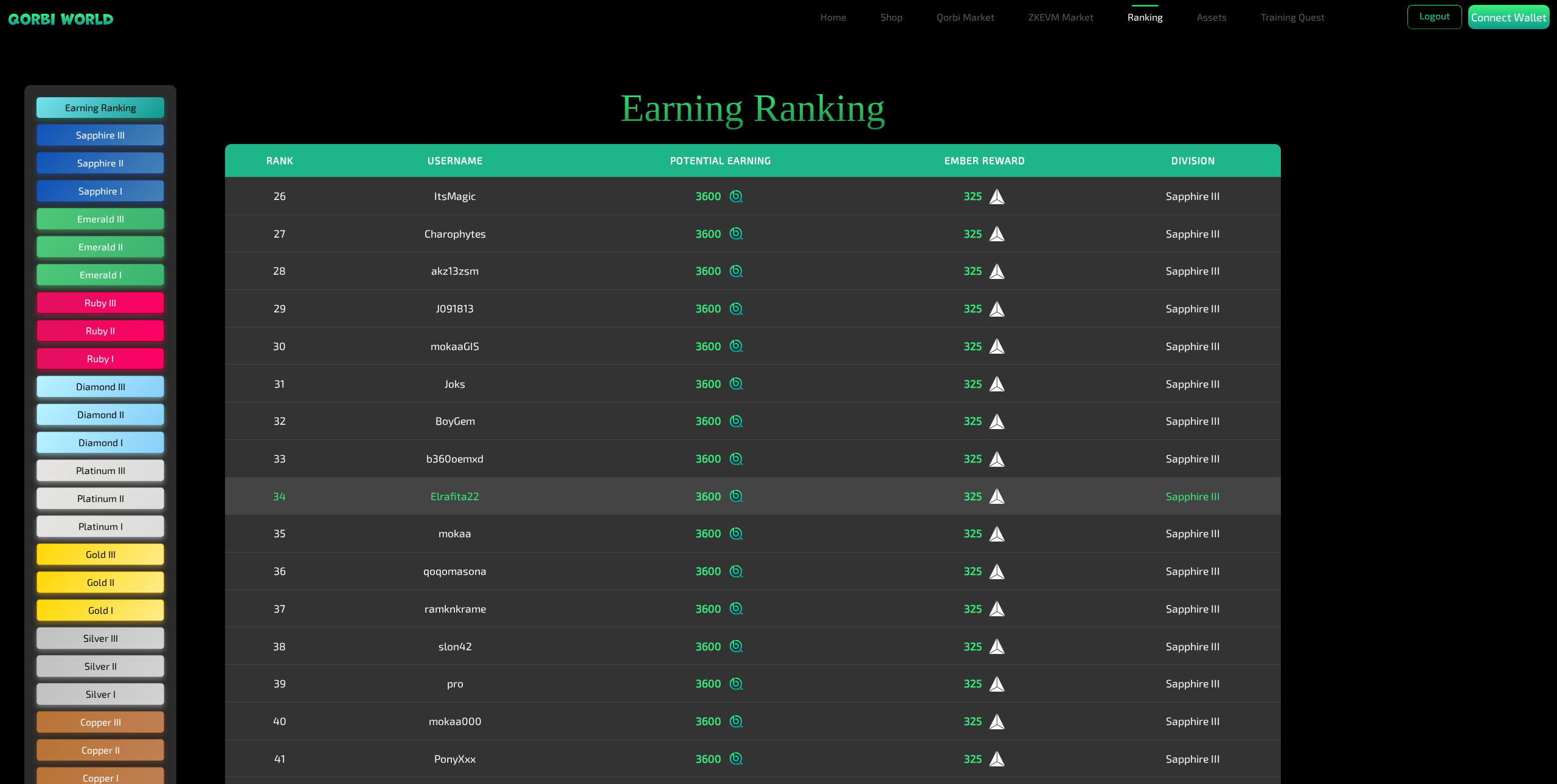
drag, startPoint x: 813, startPoint y: 668, endPoint x: 546, endPoint y: 481, distance: 326.0
click at [553, 490] on td "Elrafita22" at bounding box center [455, 496] width 242 height 38
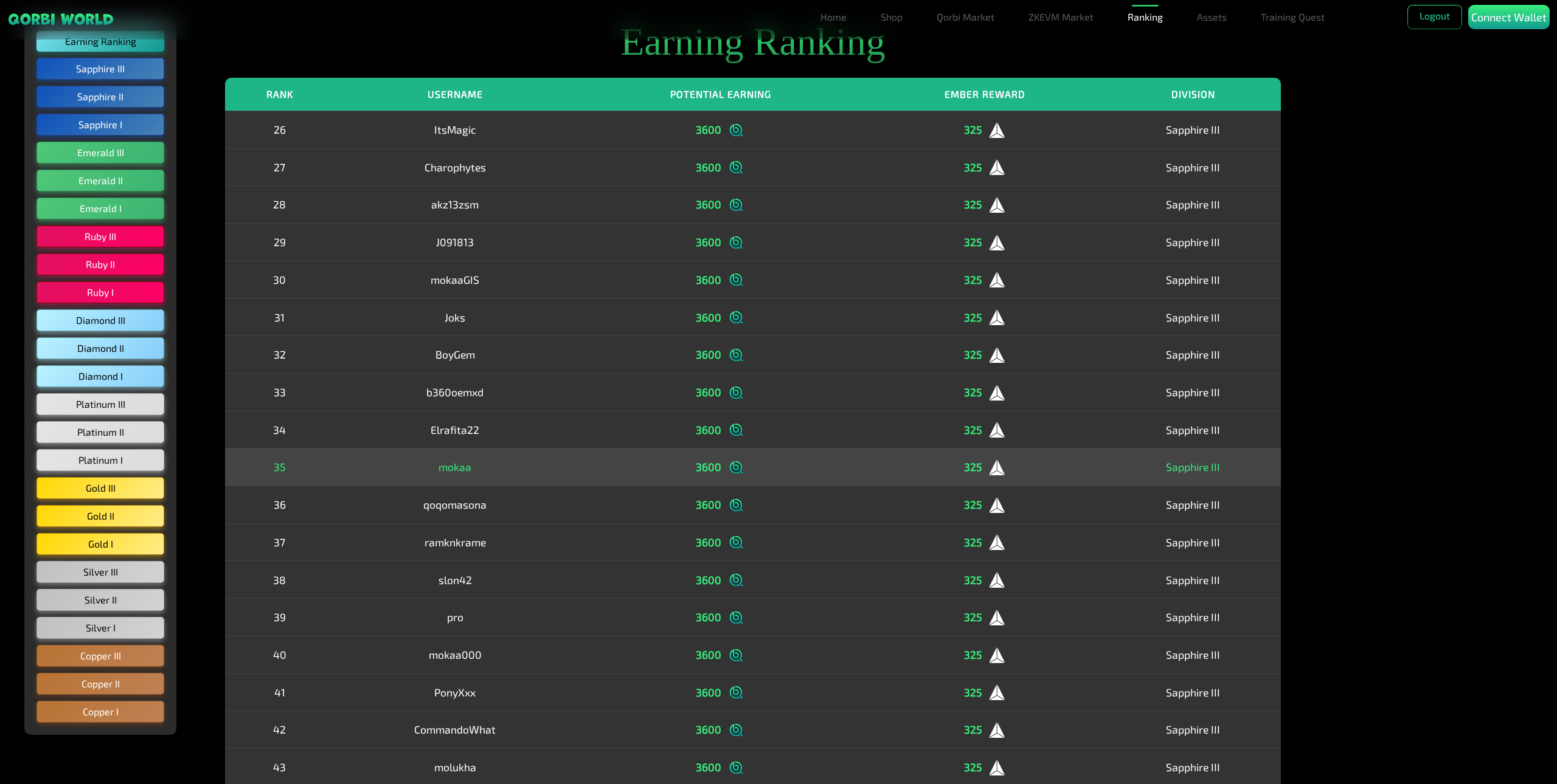
drag, startPoint x: 553, startPoint y: 490, endPoint x: 579, endPoint y: 528, distance: 46.0
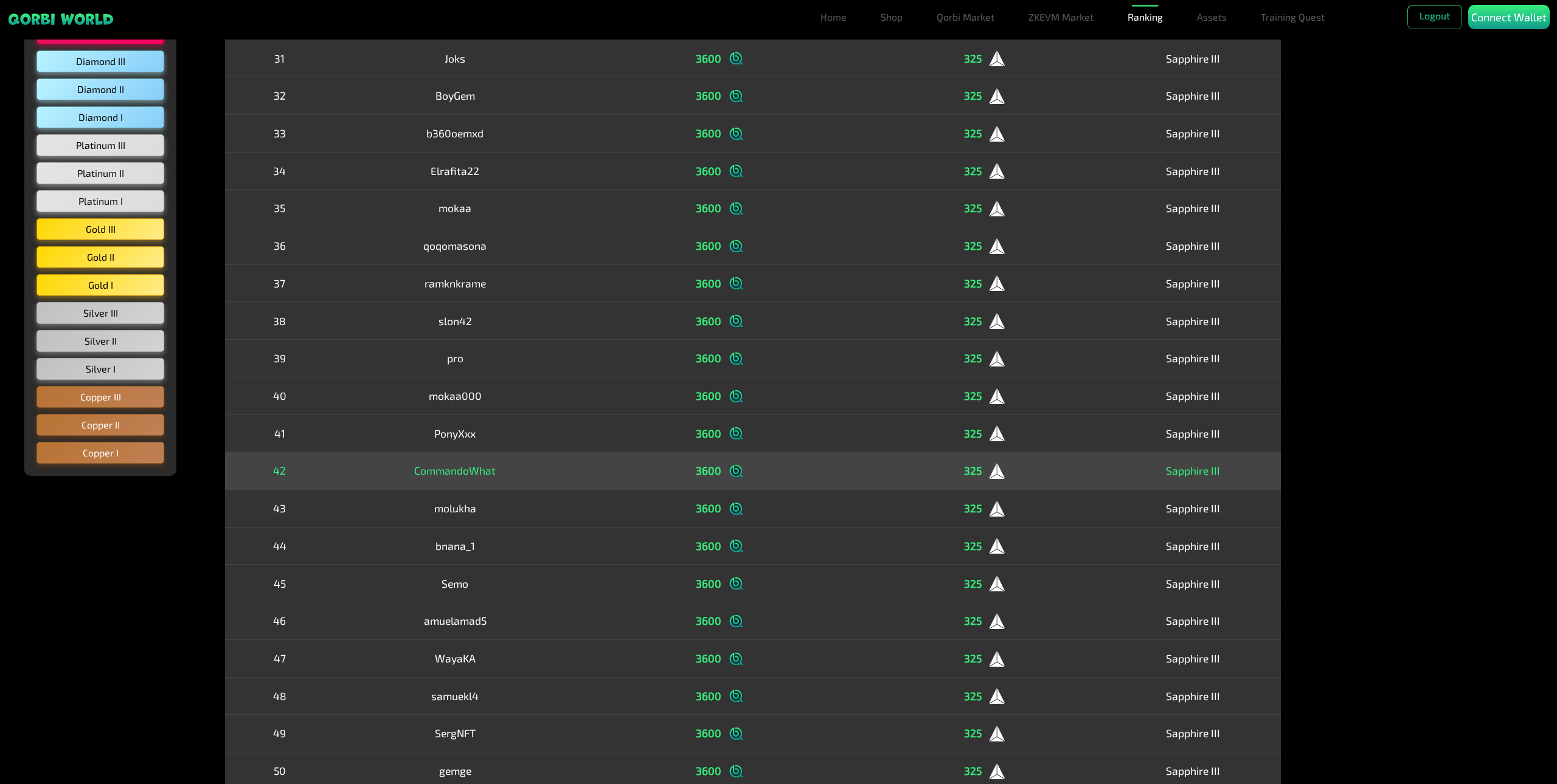
scroll to position [333, 0]
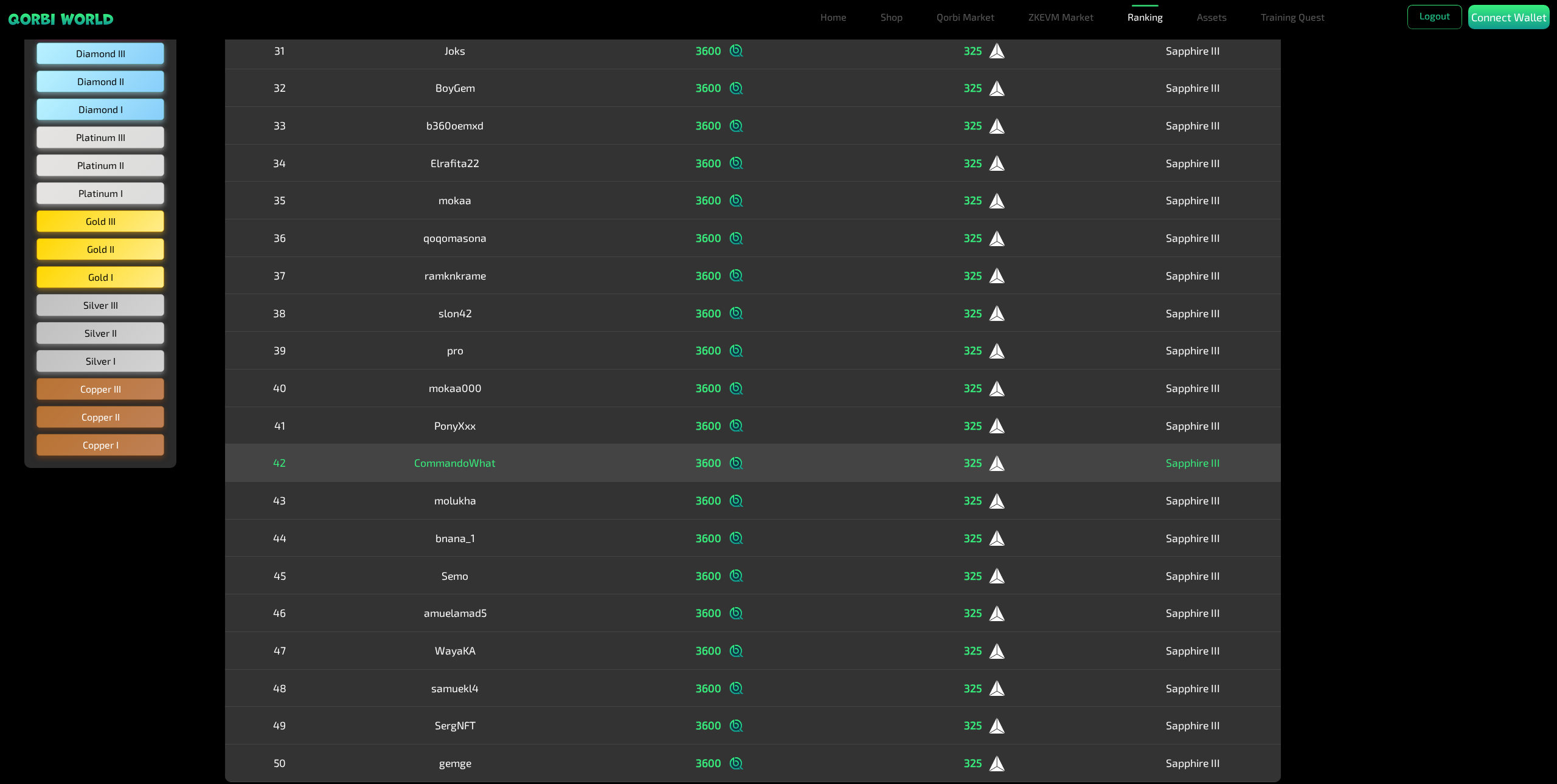
drag, startPoint x: 566, startPoint y: 532, endPoint x: 589, endPoint y: 566, distance: 41.0
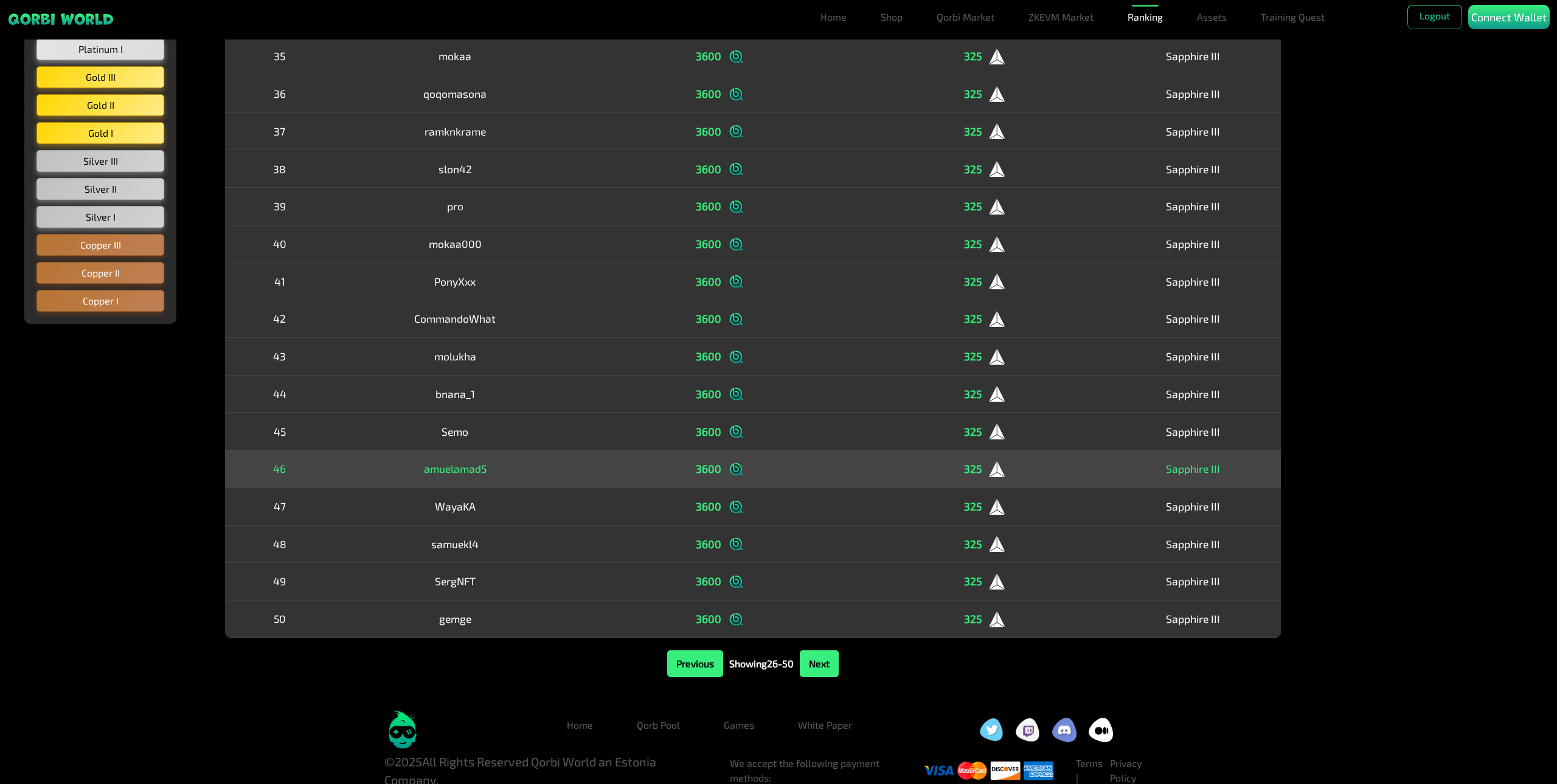
scroll to position [482, 0]
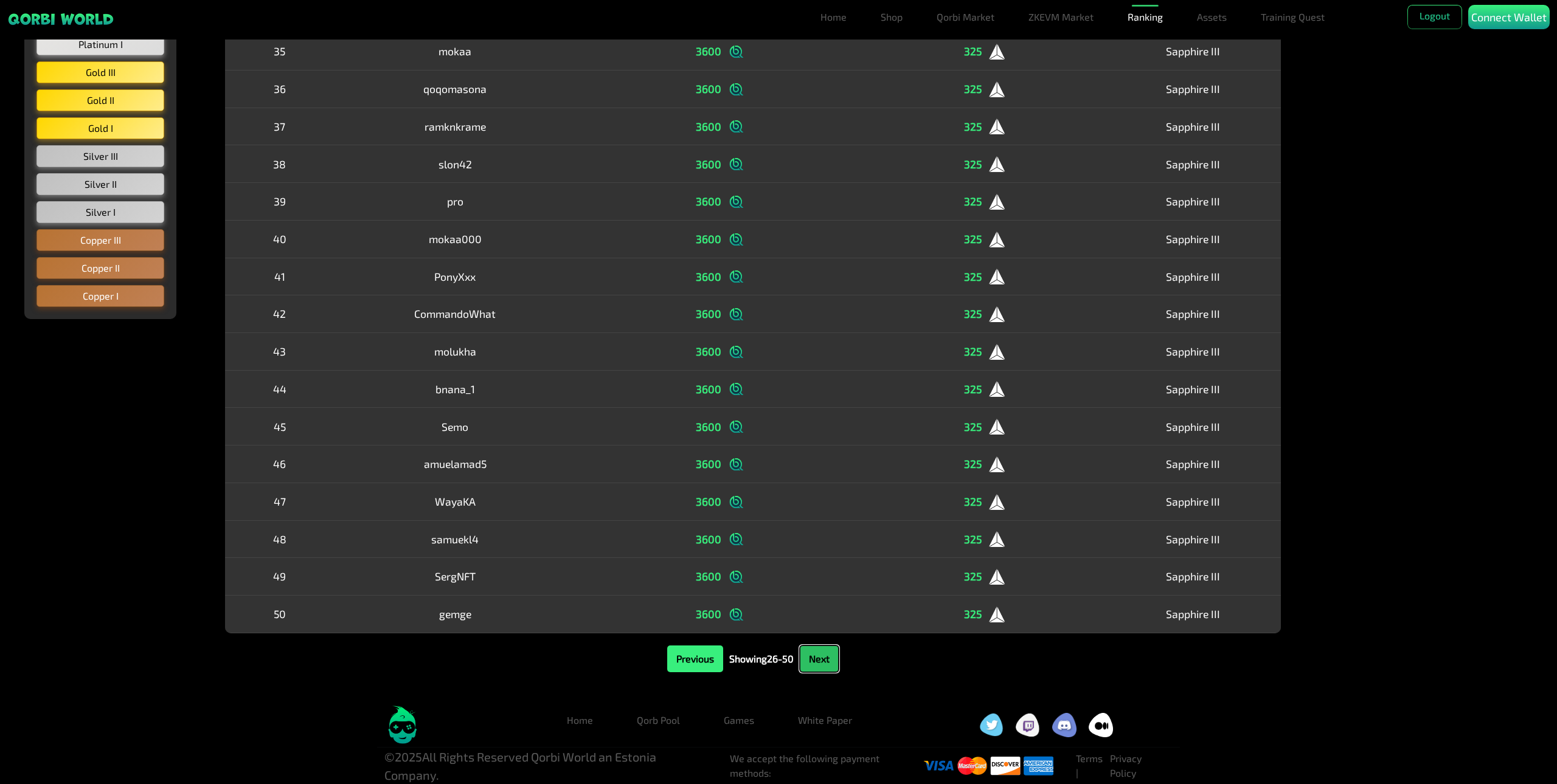
click at [831, 651] on button "Next" at bounding box center [820, 659] width 39 height 27
drag, startPoint x: 679, startPoint y: 619, endPoint x: 679, endPoint y: 653, distance: 34.0
click at [679, 652] on button "Previous" at bounding box center [696, 659] width 56 height 27
click at [681, 651] on button "Previous" at bounding box center [695, 659] width 56 height 27
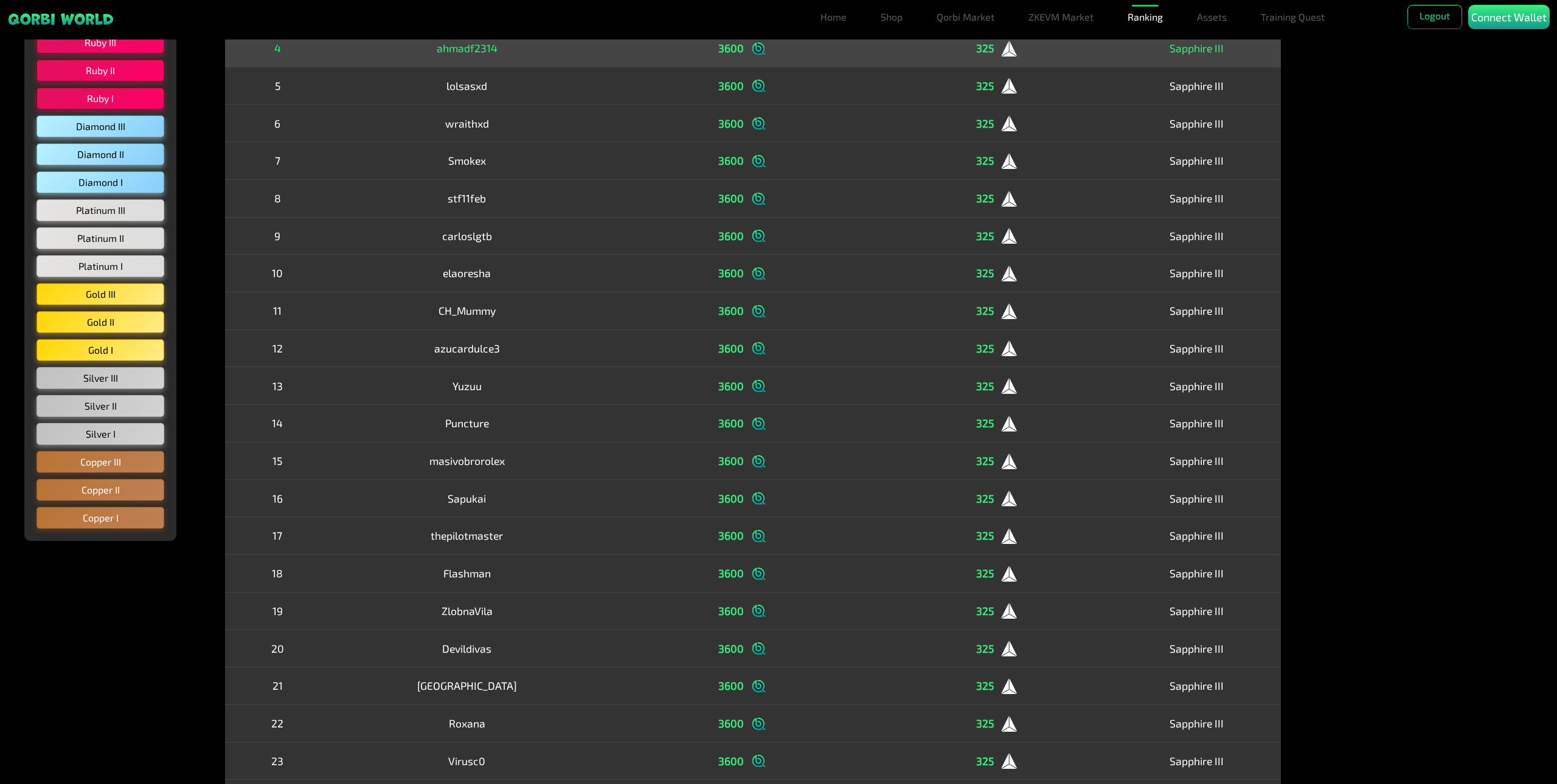
scroll to position [0, 0]
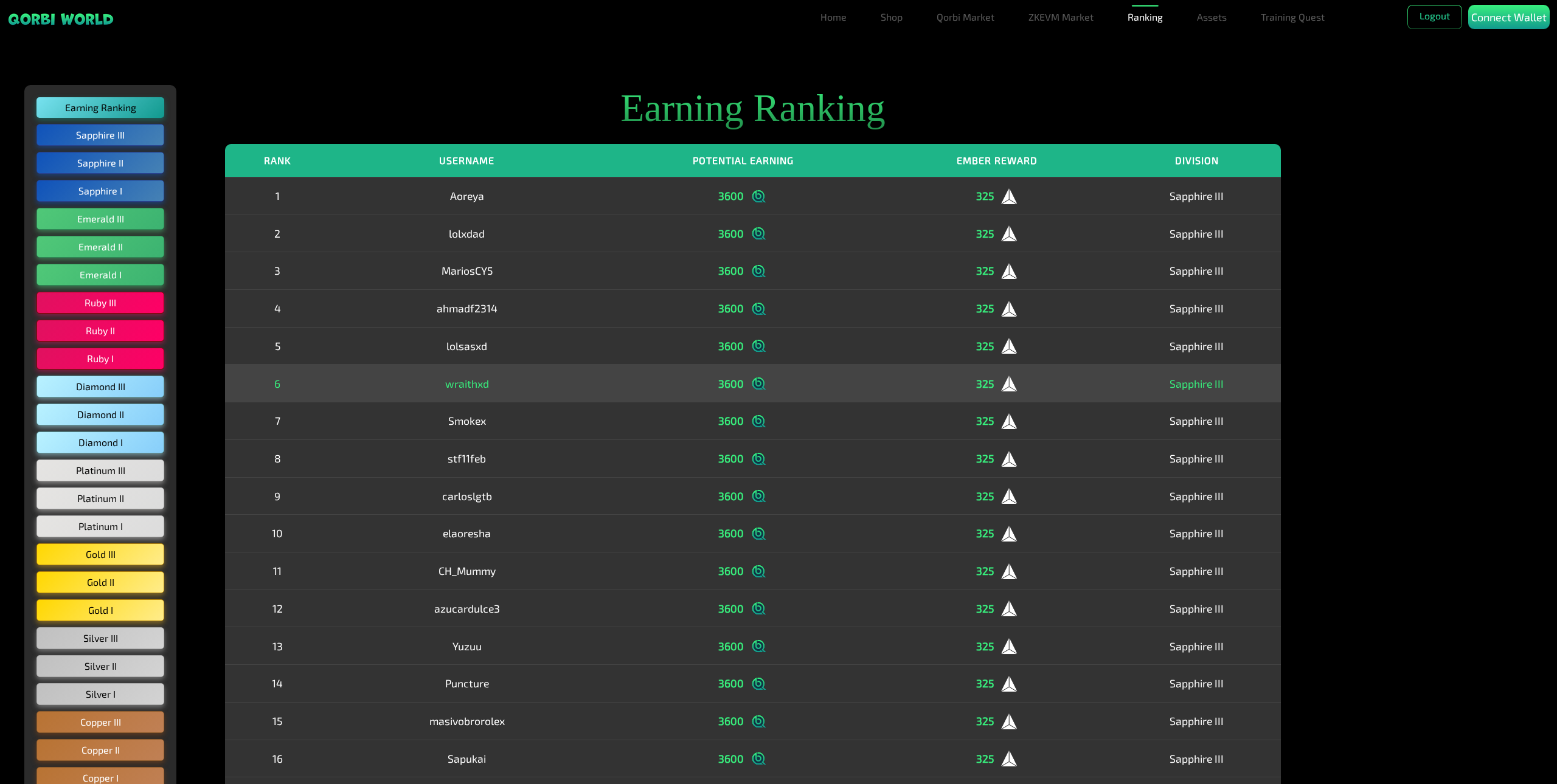
drag, startPoint x: 689, startPoint y: 634, endPoint x: 629, endPoint y: 382, distance: 259.0
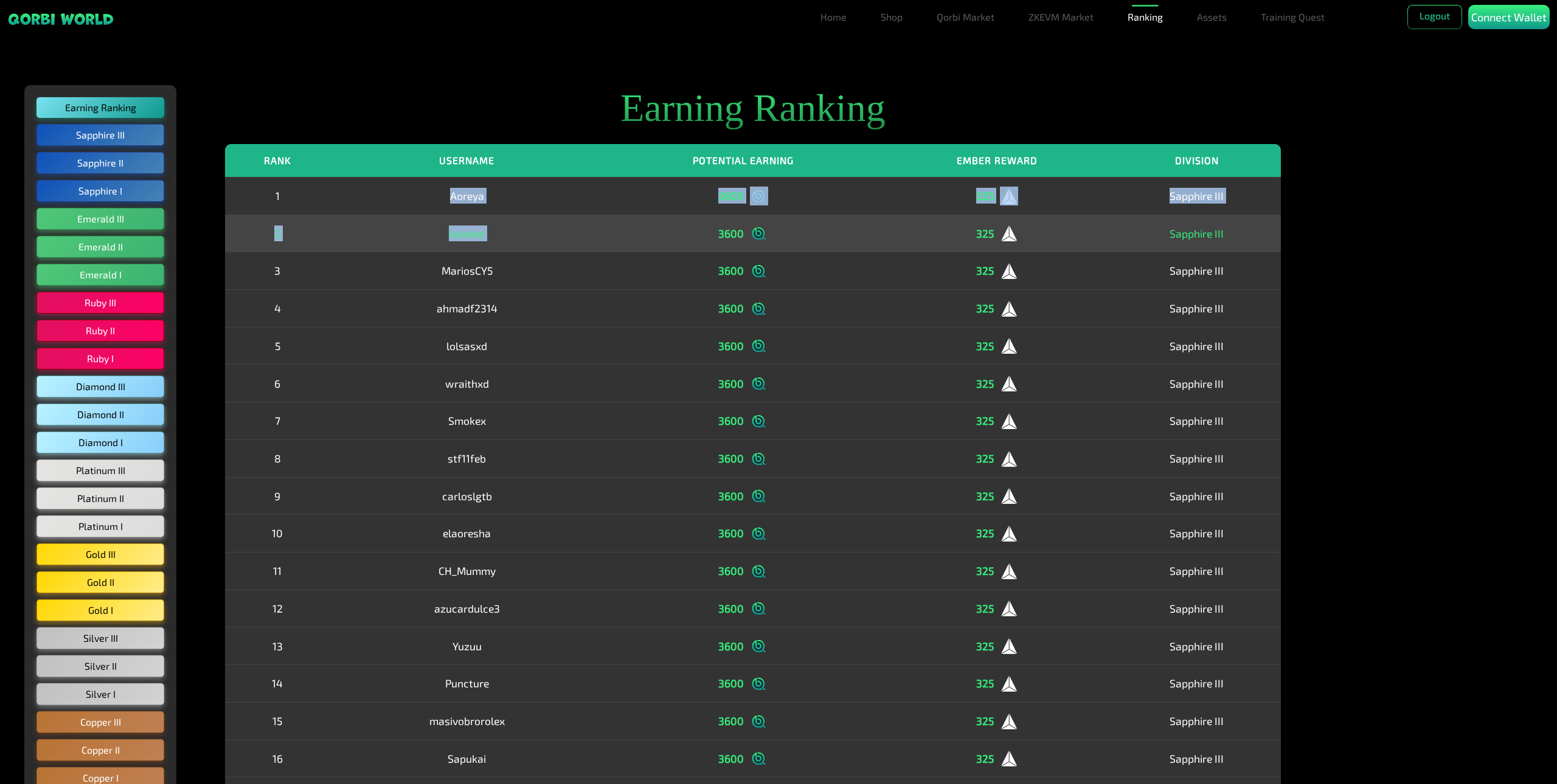
drag, startPoint x: 403, startPoint y: 192, endPoint x: 688, endPoint y: 229, distance: 287.4
click at [688, 229] on tbody "1 Aoreya 3600 325 Sapphire III 2 lolxdad 3600 325 Sapphire III 3 MariosCY5 3600…" at bounding box center [753, 645] width 1056 height 938
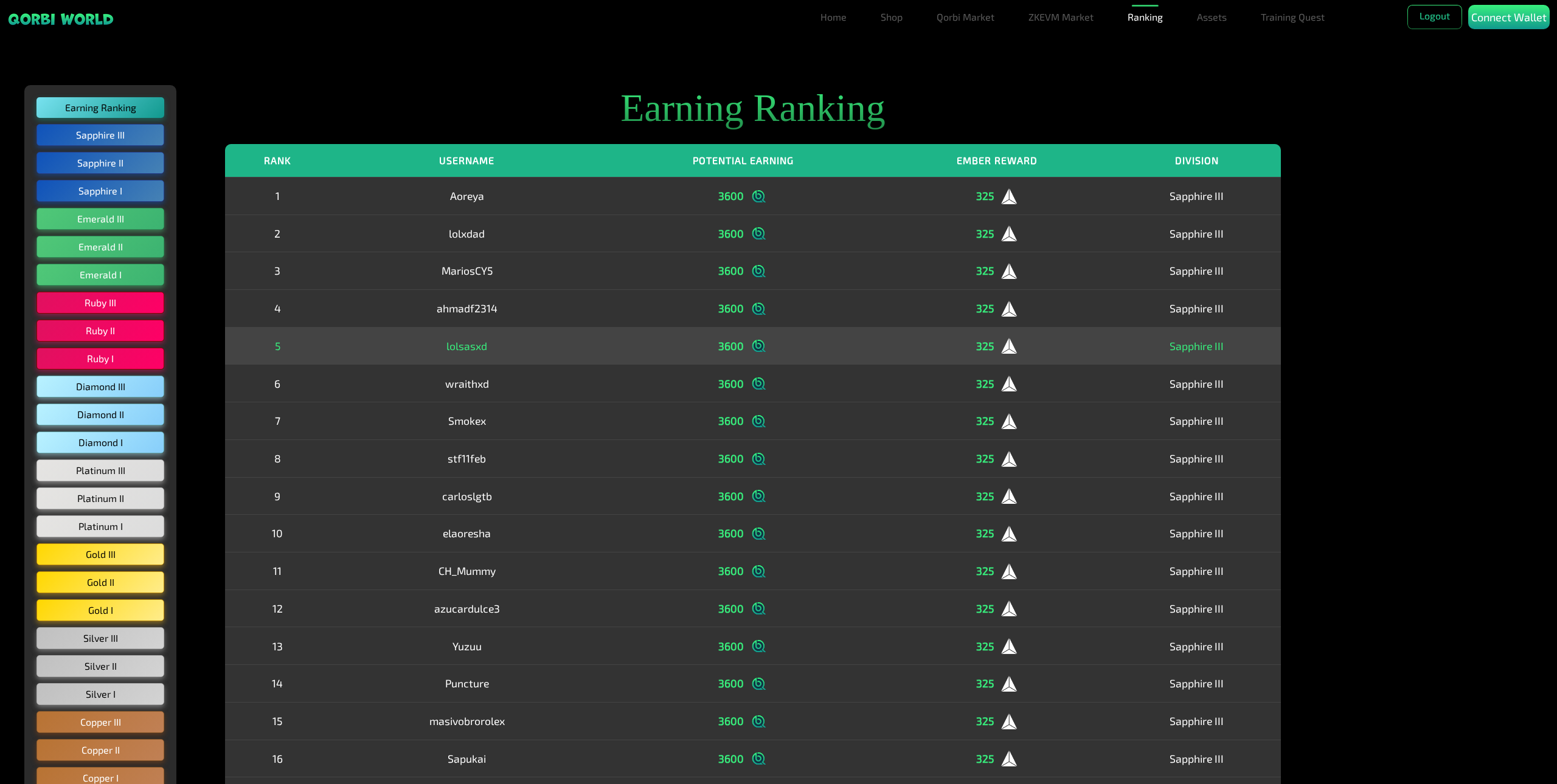
click at [634, 330] on td "3600" at bounding box center [743, 346] width 277 height 38
click at [622, 348] on div "3600" at bounding box center [743, 346] width 259 height 19
click at [626, 344] on div "3600" at bounding box center [743, 346] width 259 height 19
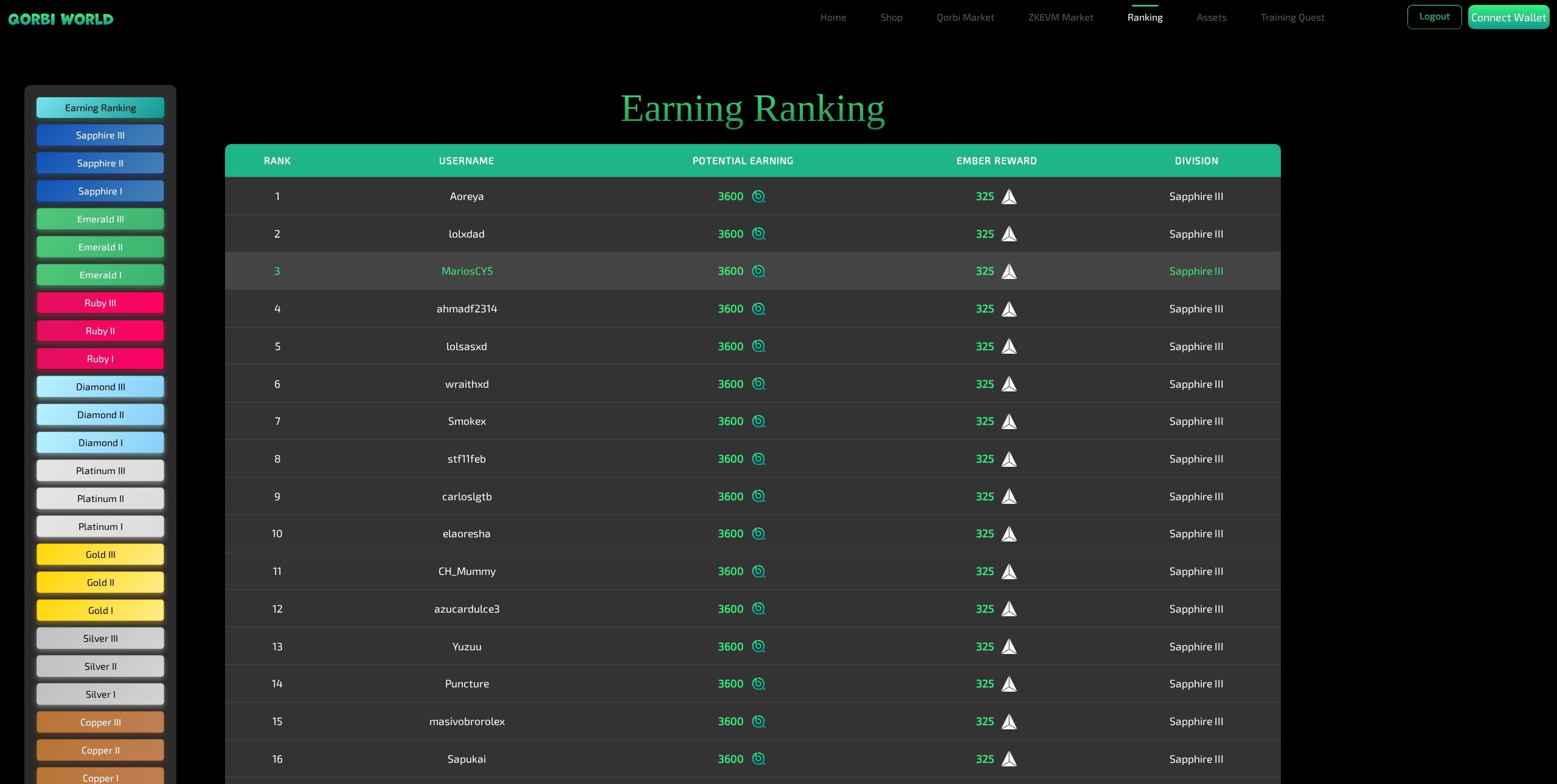
click at [652, 274] on div "3600" at bounding box center [743, 271] width 259 height 19
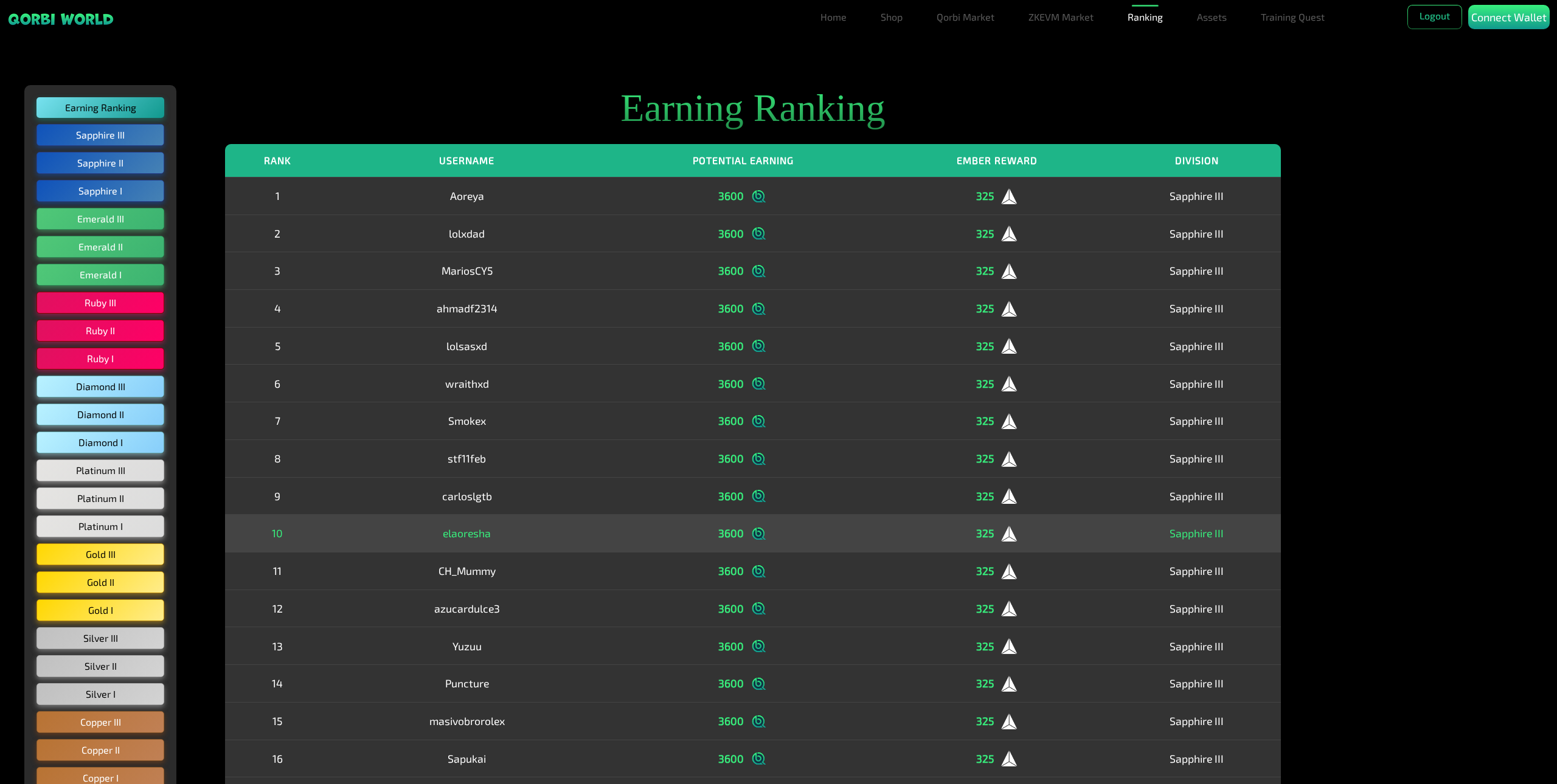
drag, startPoint x: 544, startPoint y: 543, endPoint x: 511, endPoint y: 542, distance: 33.0
drag, startPoint x: 488, startPoint y: 541, endPoint x: 384, endPoint y: 537, distance: 104.1
click at [383, 537] on td "elaoresha" at bounding box center [467, 534] width 274 height 38
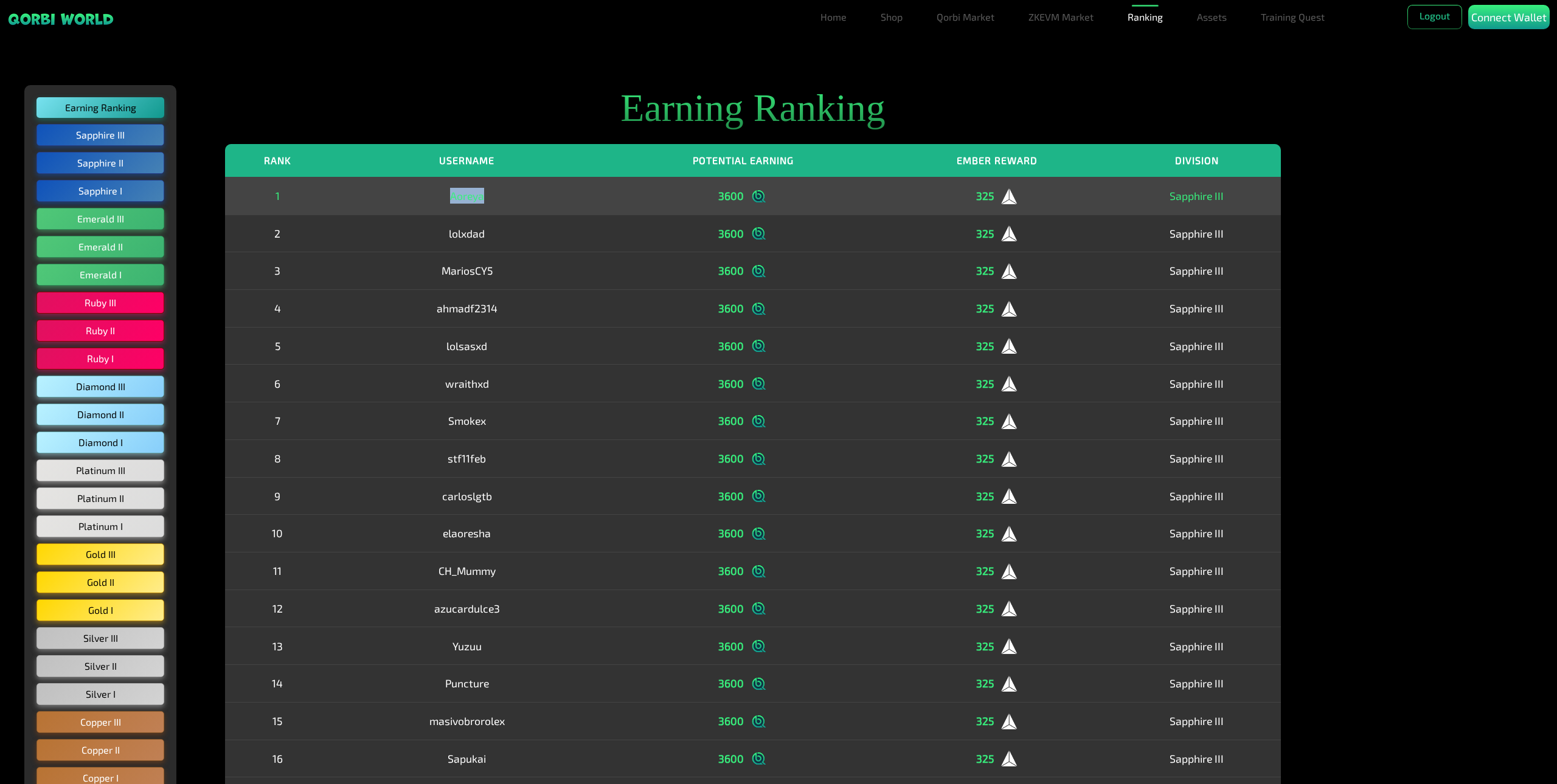
drag, startPoint x: 496, startPoint y: 189, endPoint x: 423, endPoint y: 185, distance: 73.1
click at [421, 186] on td "Aoreya" at bounding box center [467, 195] width 274 height 38
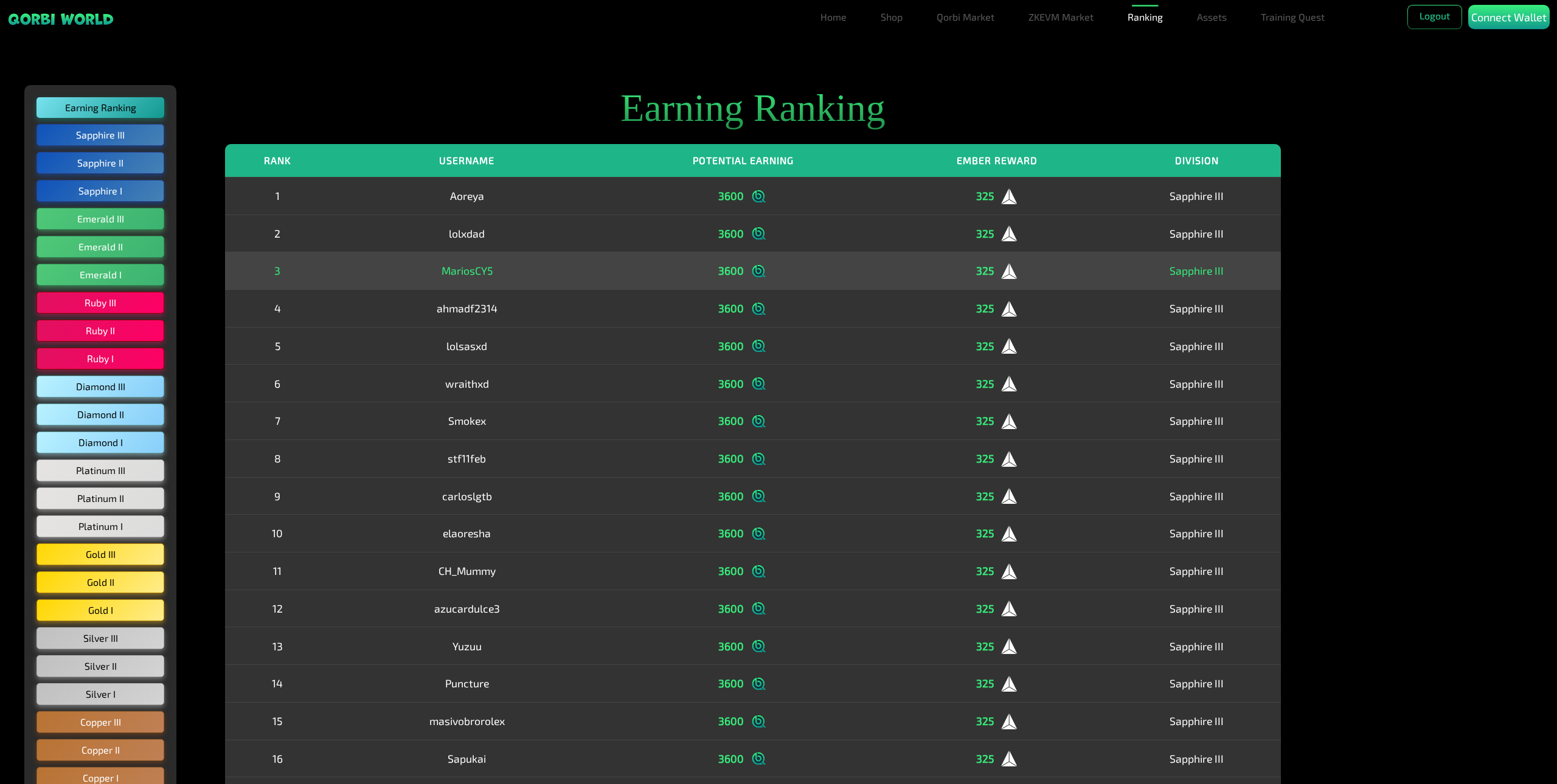
drag, startPoint x: 607, startPoint y: 364, endPoint x: 690, endPoint y: 278, distance: 119.5
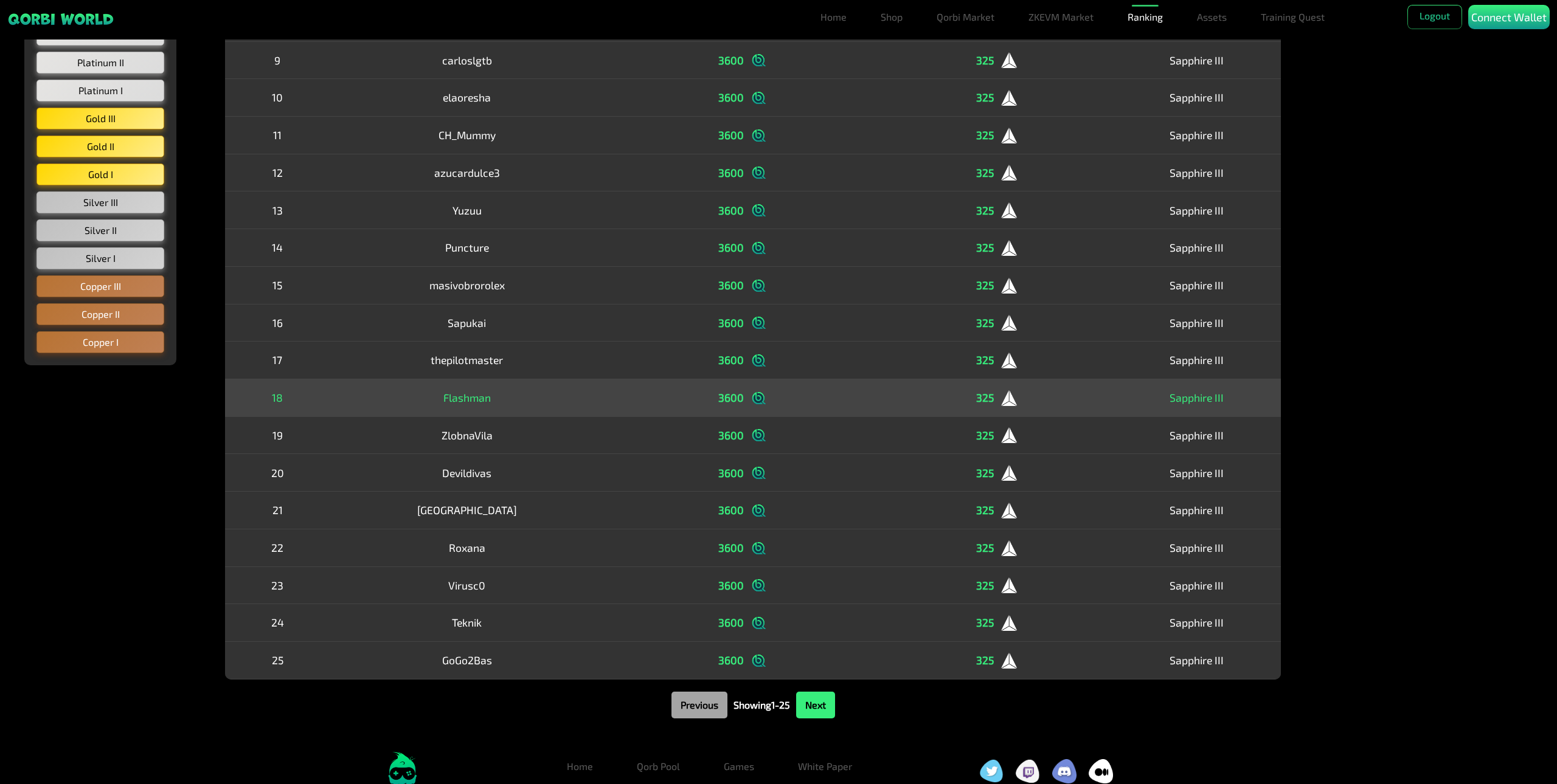
scroll to position [482, 0]
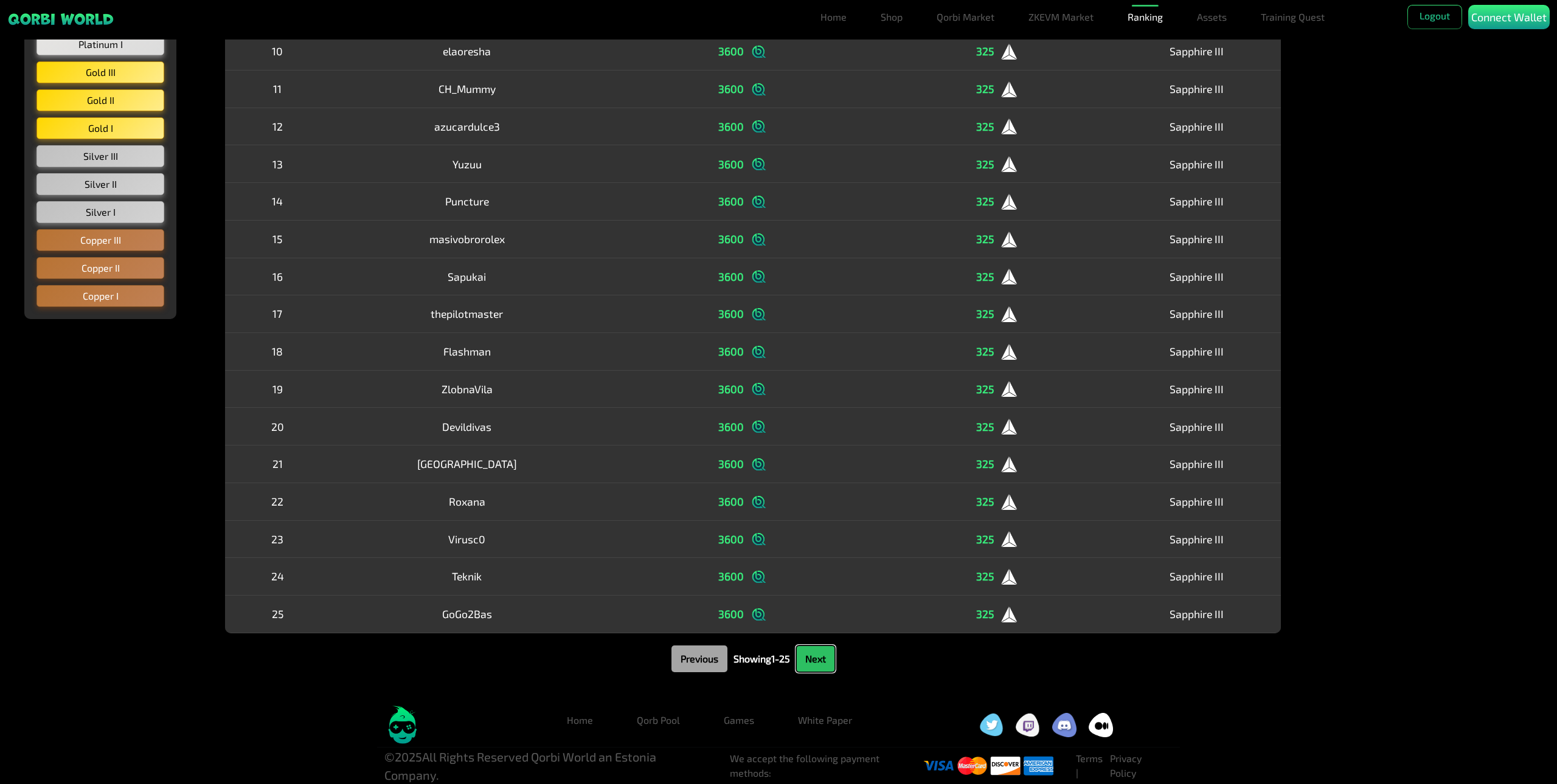
click at [823, 661] on button "Next" at bounding box center [816, 659] width 39 height 27
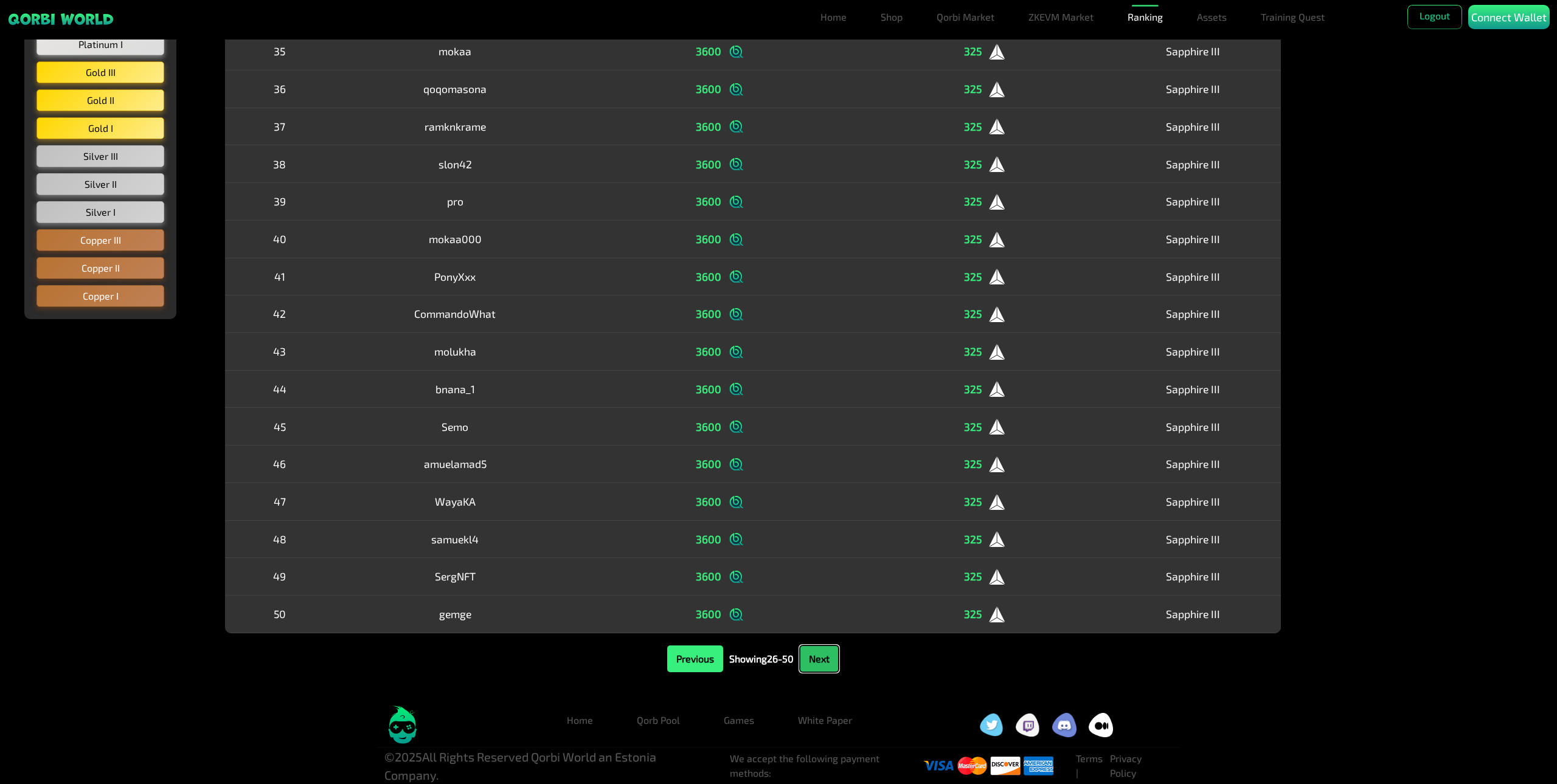
click at [831, 659] on button "Next" at bounding box center [820, 659] width 39 height 27
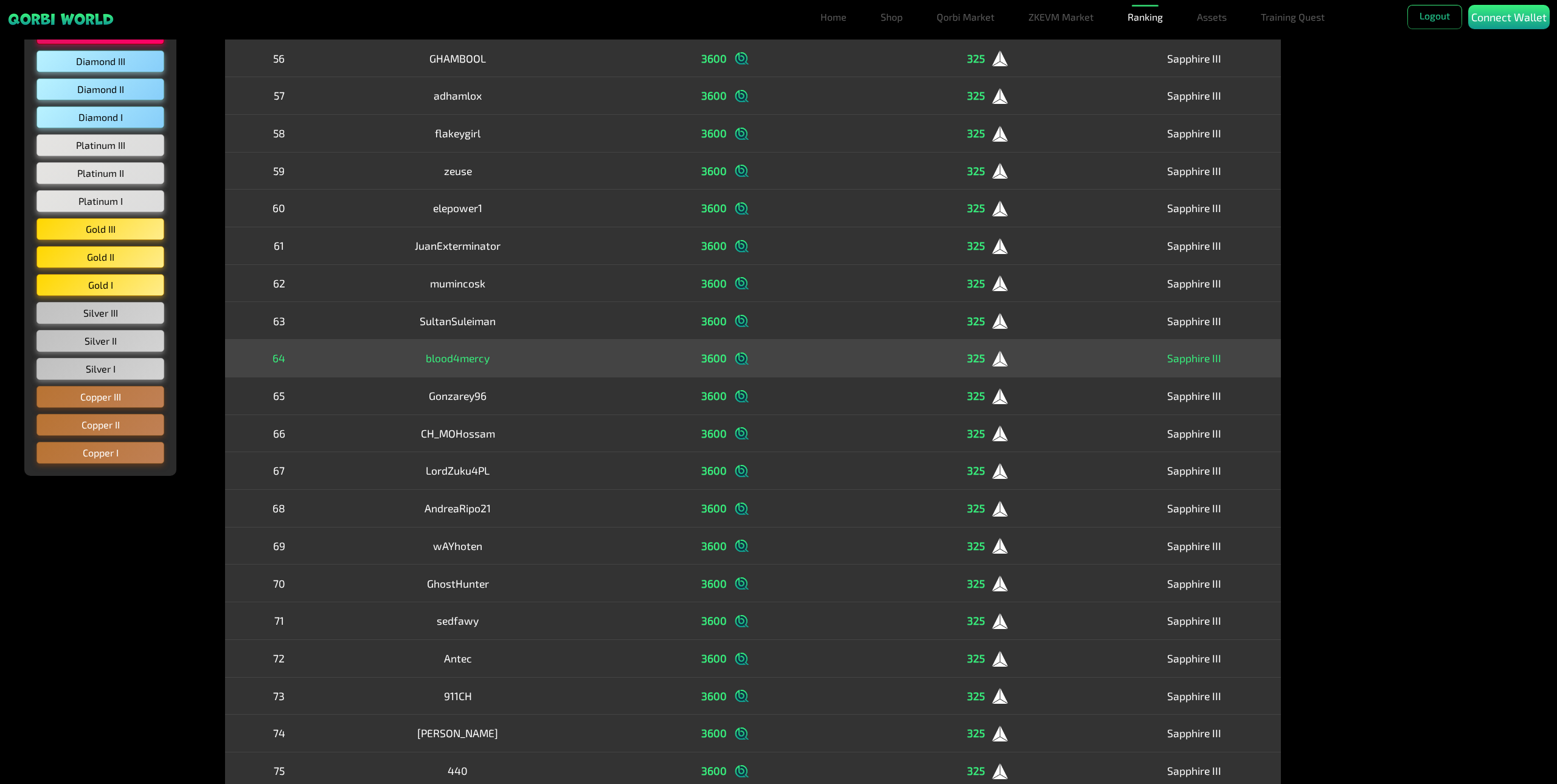
scroll to position [320, 0]
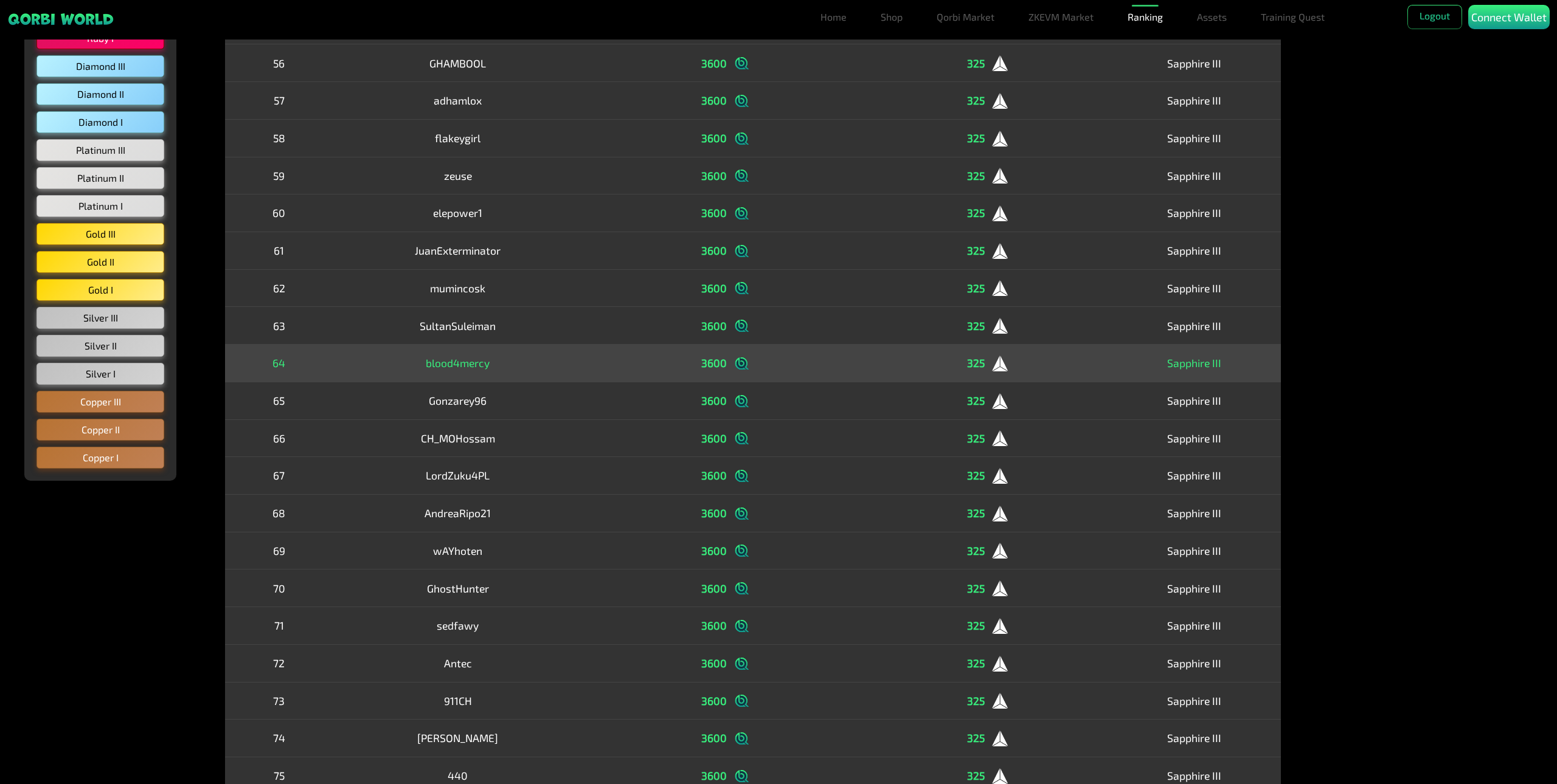
drag, startPoint x: 479, startPoint y: 385, endPoint x: 443, endPoint y: 364, distance: 41.7
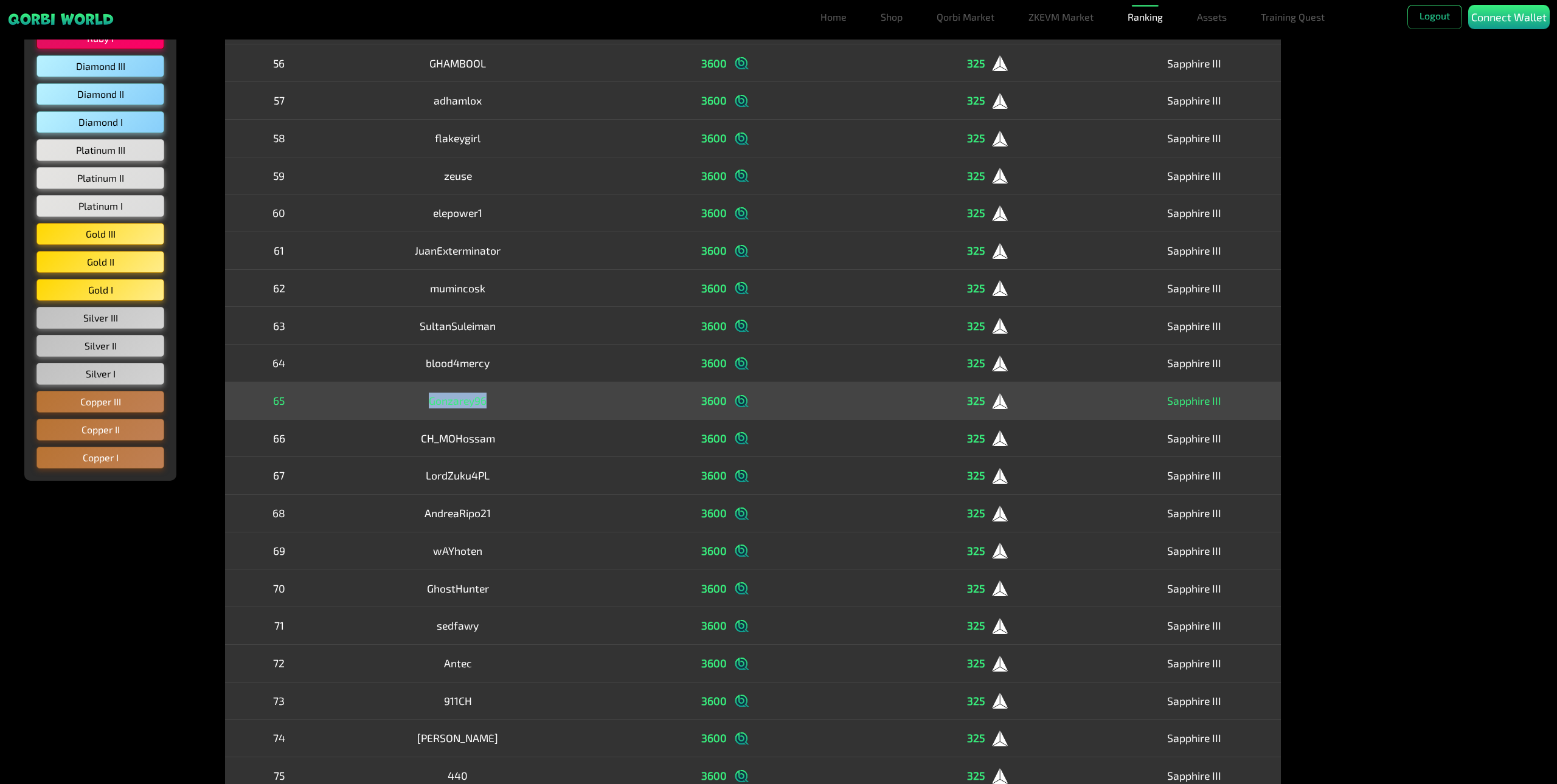
drag, startPoint x: 390, startPoint y: 391, endPoint x: 529, endPoint y: 407, distance: 139.9
click at [529, 407] on td "Gonzarey96" at bounding box center [458, 400] width 250 height 38
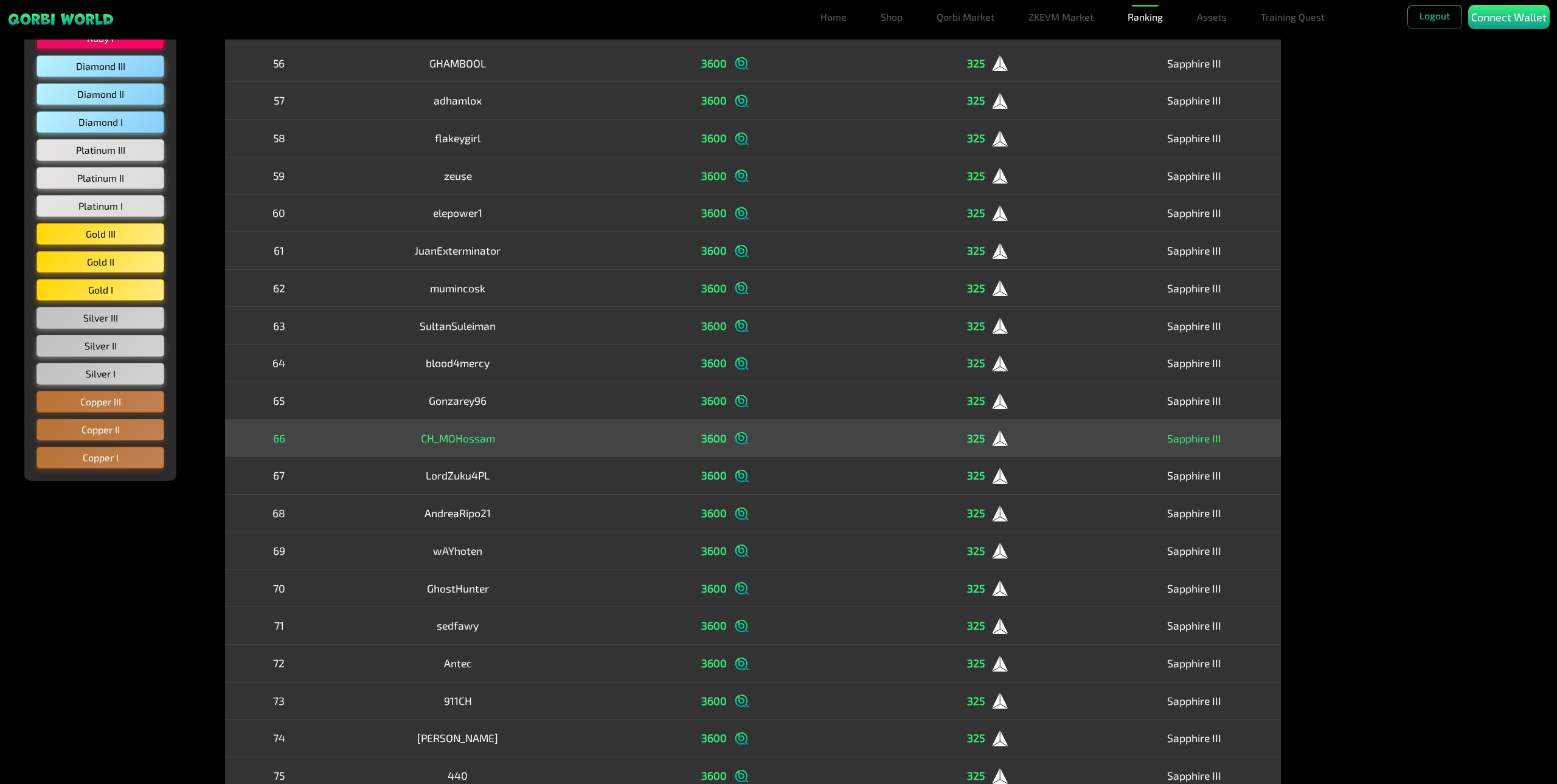
click at [547, 429] on td "CH_MOHossam" at bounding box center [458, 438] width 250 height 38
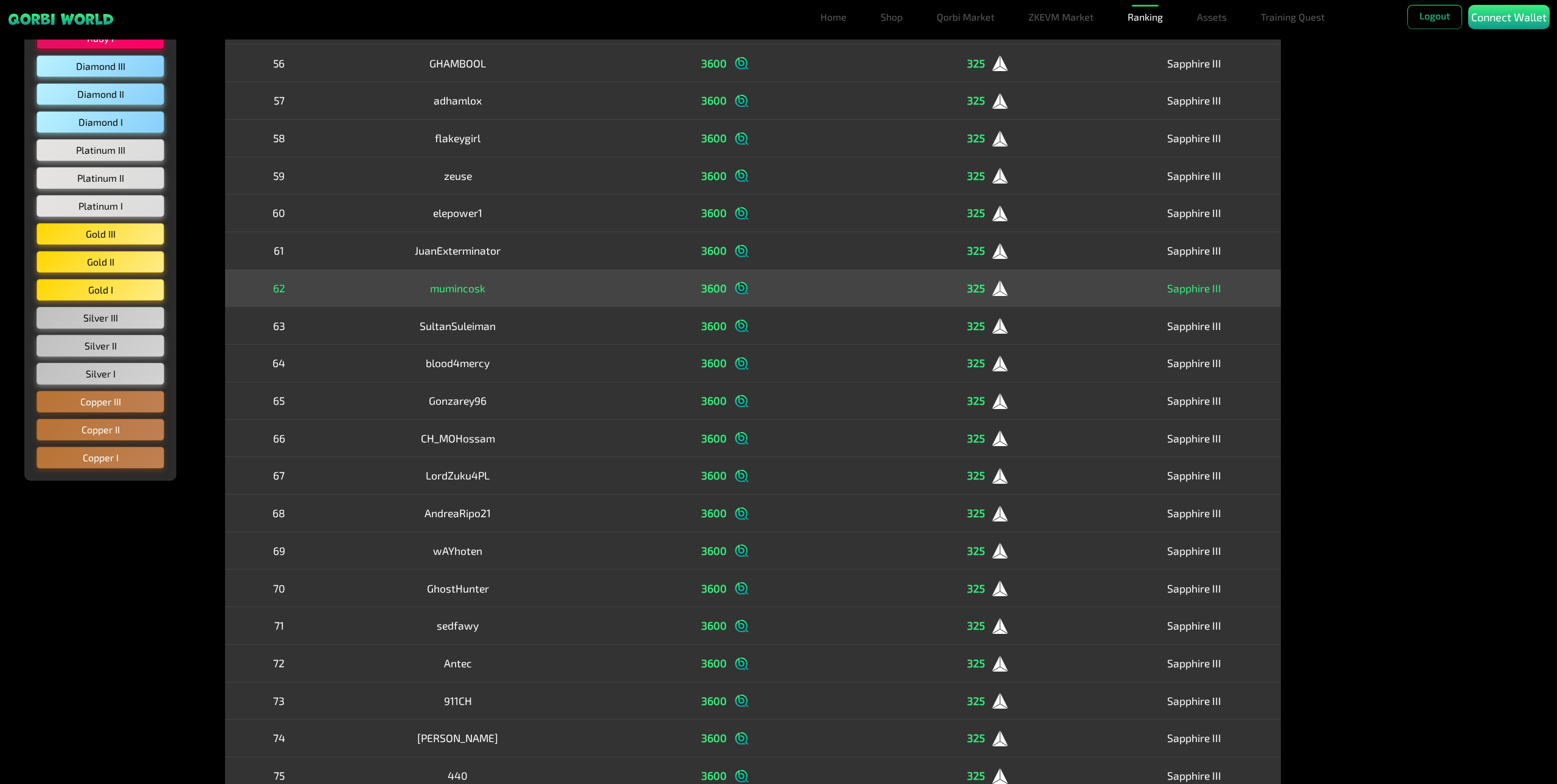
click at [641, 283] on td "3600" at bounding box center [726, 288] width 286 height 38
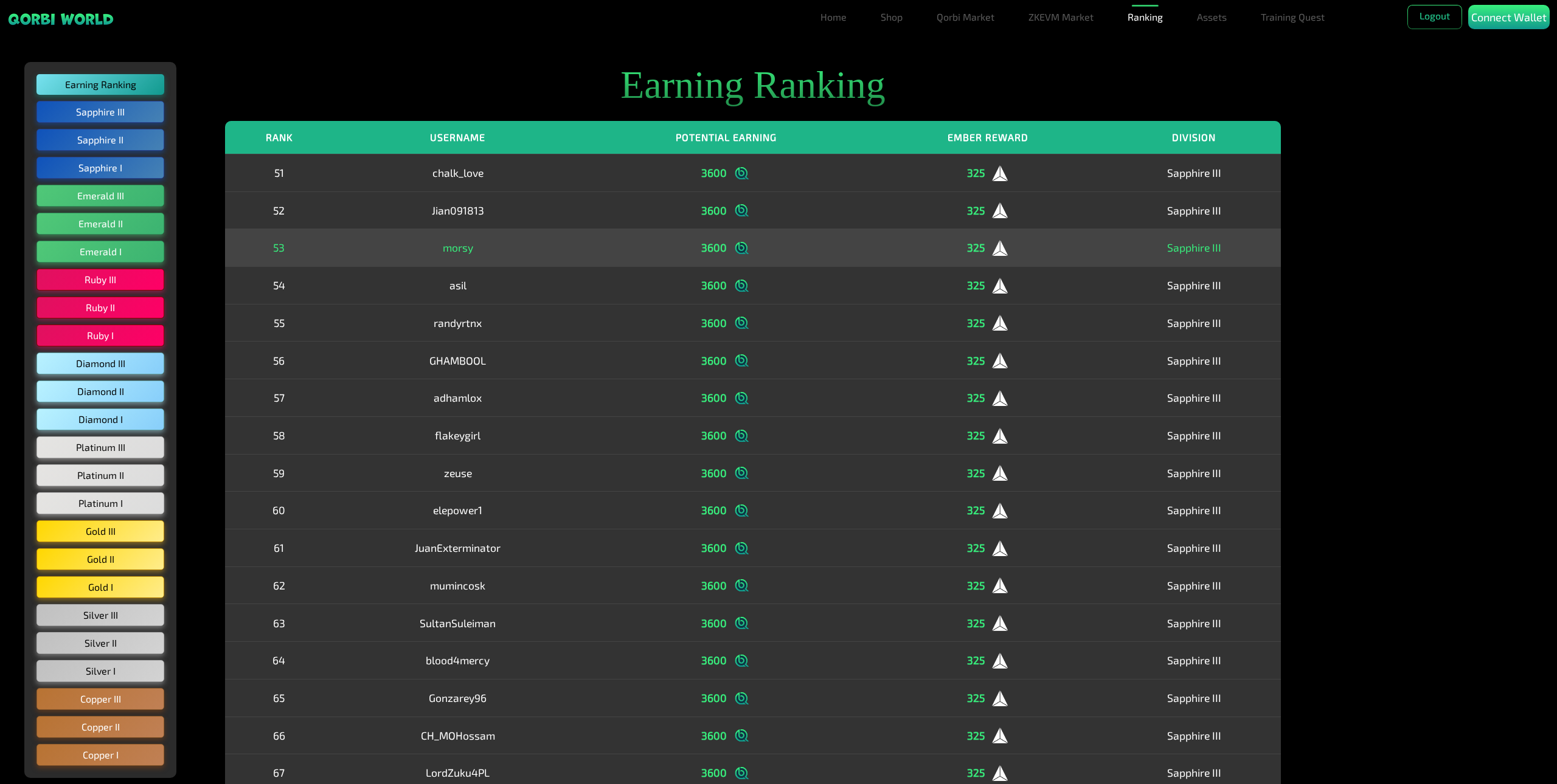
scroll to position [16, 0]
